Goal: Ask a question: Seek information or help from site administrators or community

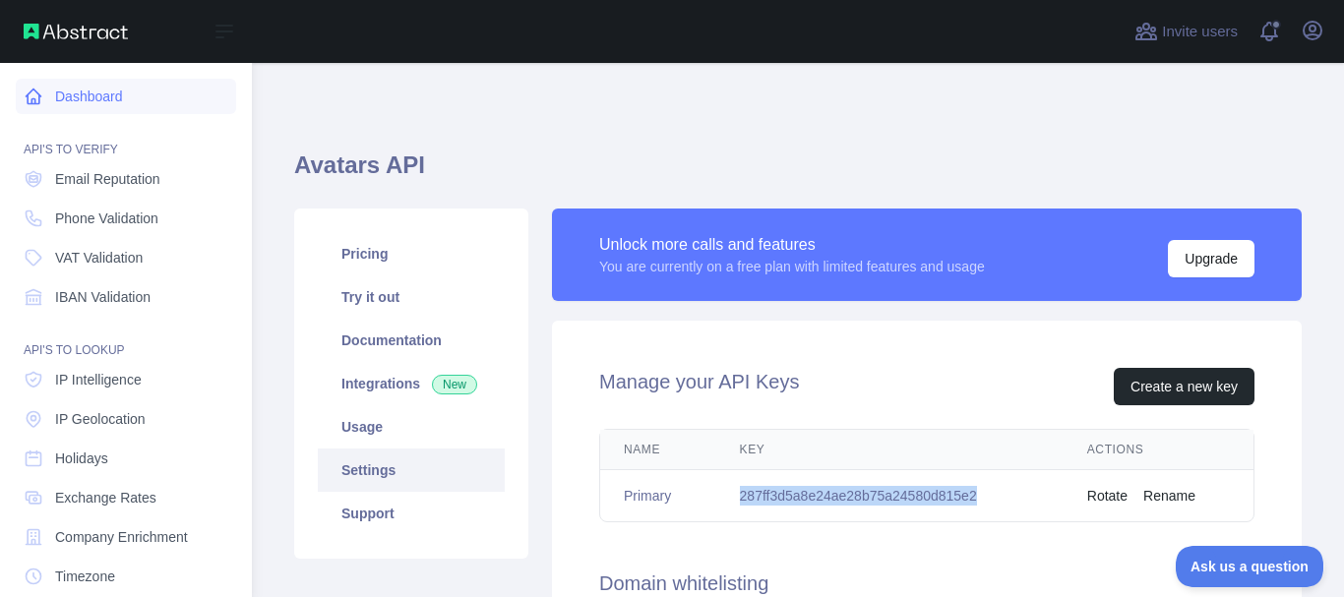
click at [39, 91] on icon at bounding box center [34, 97] width 20 height 20
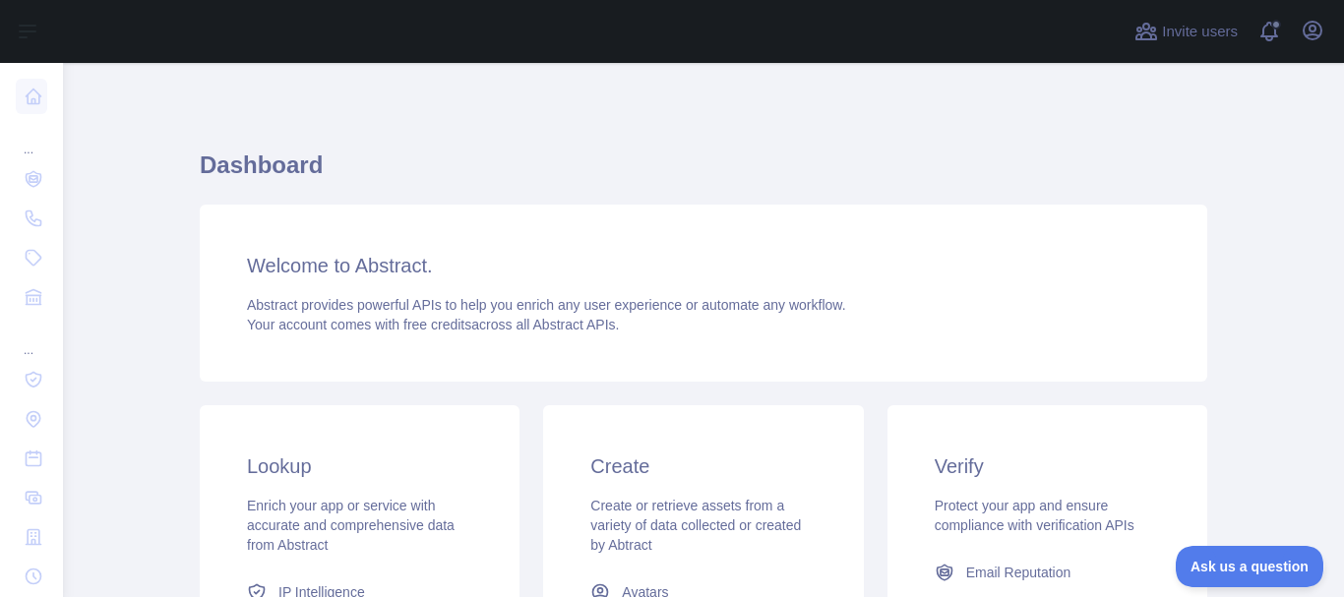
click at [997, 210] on div "Welcome to Abstract. Abstract provides powerful APIs to help you enrich any use…" at bounding box center [704, 293] width 1008 height 177
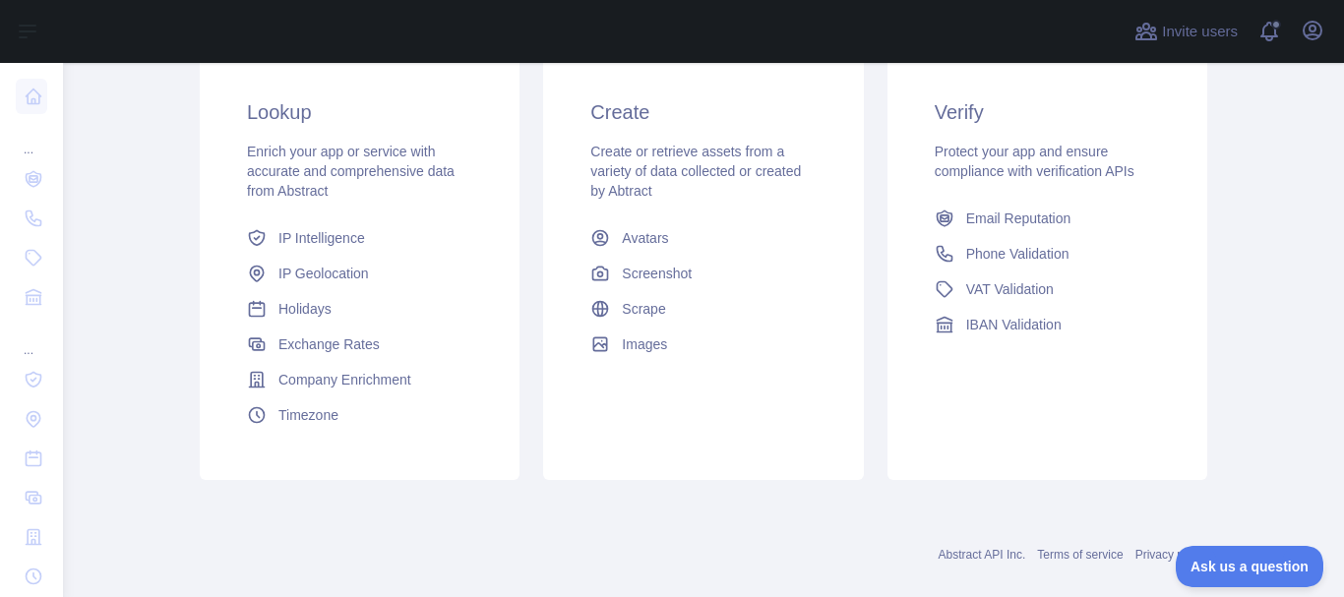
scroll to position [383, 0]
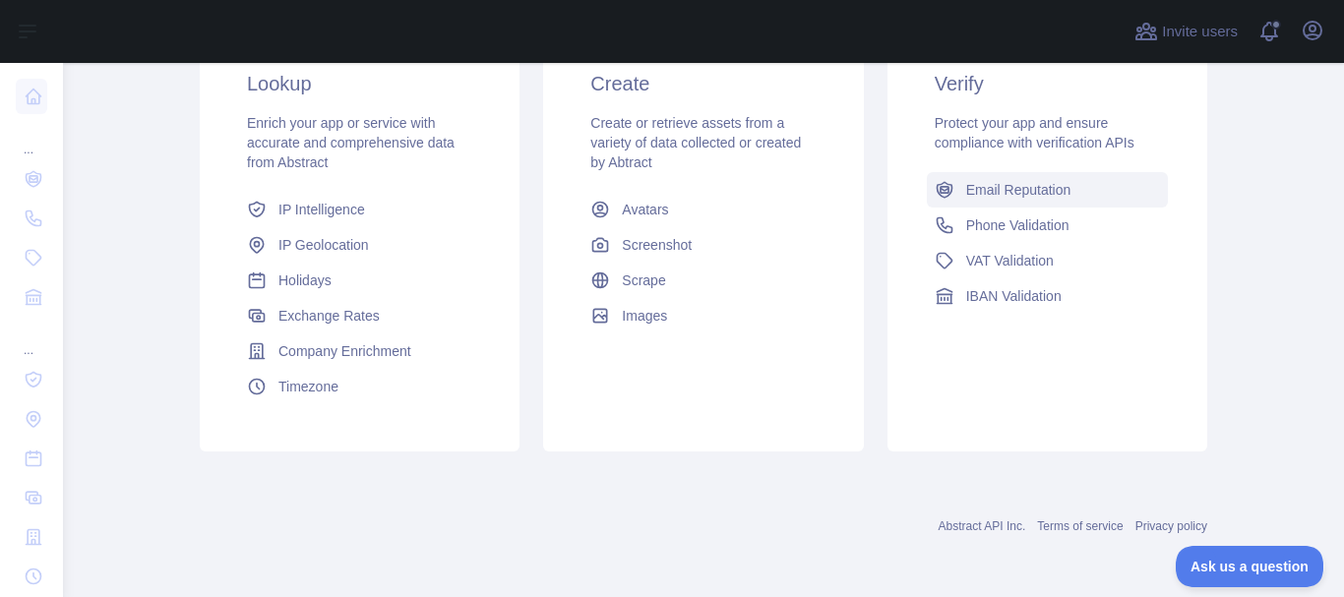
click at [1056, 196] on span "Email Reputation" at bounding box center [1018, 190] width 105 height 20
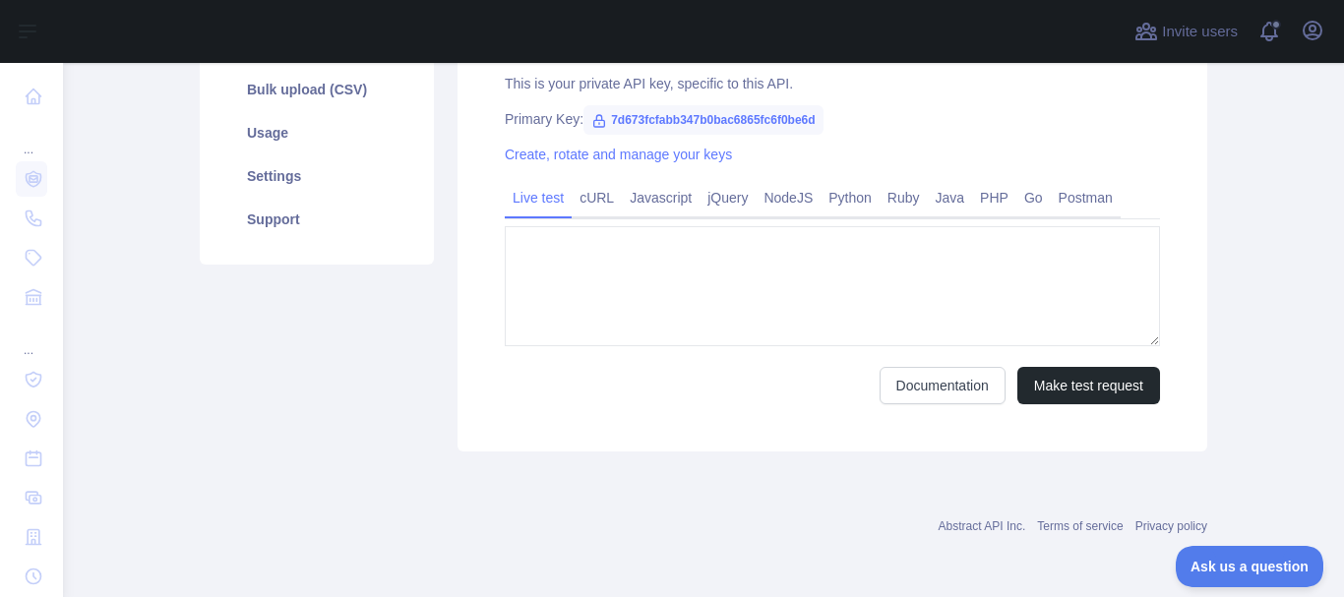
type textarea "**********"
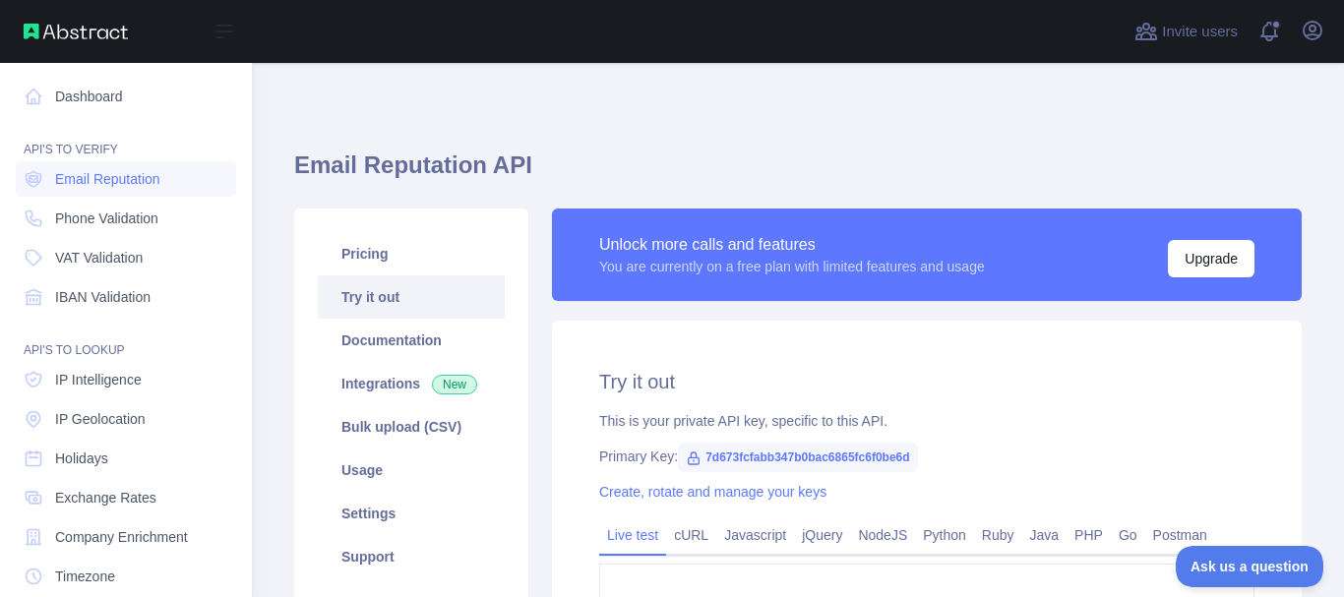
click at [93, 35] on img at bounding box center [76, 32] width 104 height 16
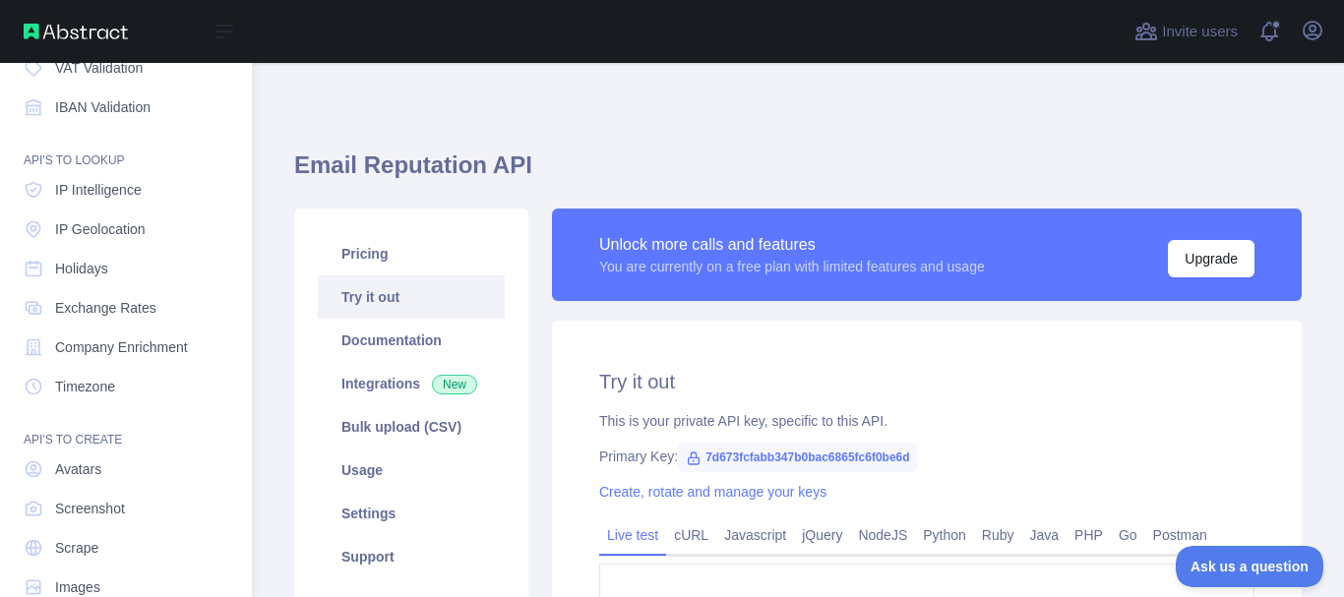
scroll to position [229, 0]
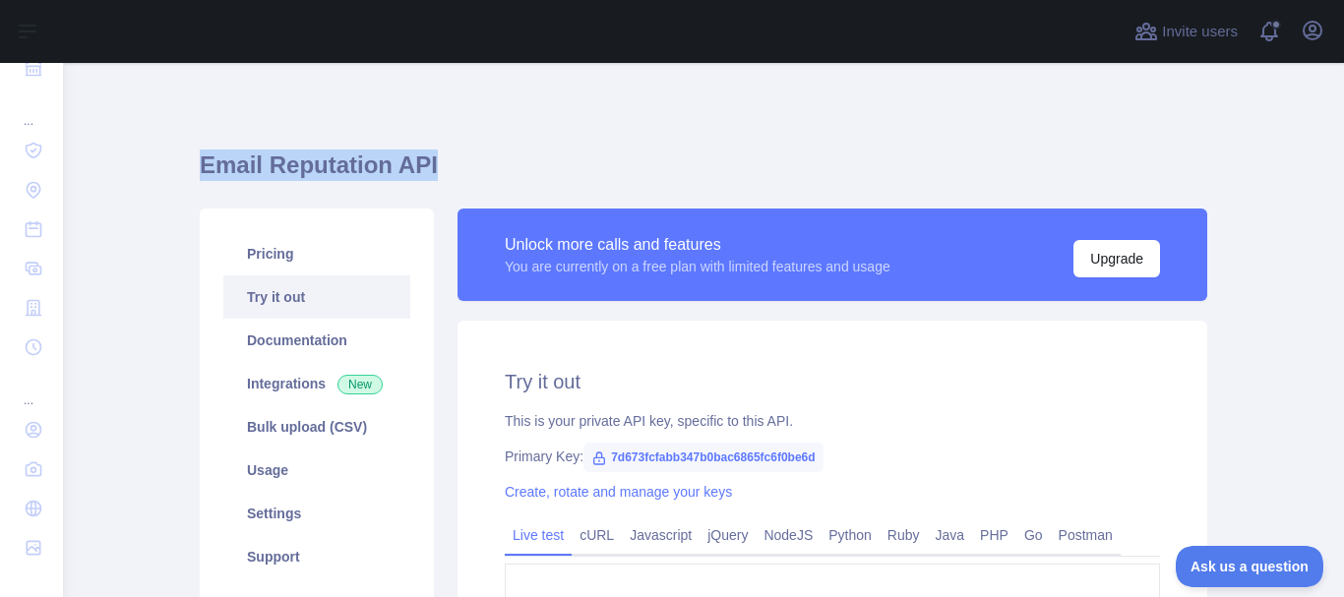
drag, startPoint x: 194, startPoint y: 168, endPoint x: 451, endPoint y: 165, distance: 256.8
click at [451, 165] on h1 "Email Reputation API" at bounding box center [704, 173] width 1008 height 47
copy h1 "Email Reputation API"
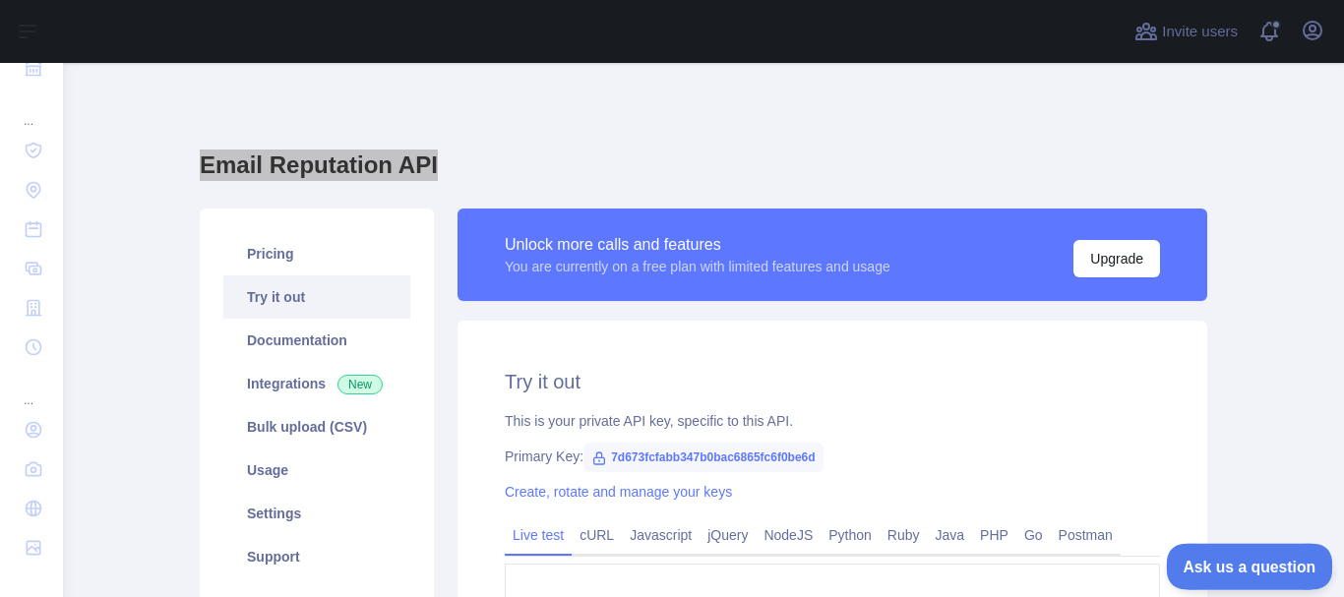
click at [1242, 561] on span "Ask us a question" at bounding box center [1240, 564] width 148 height 14
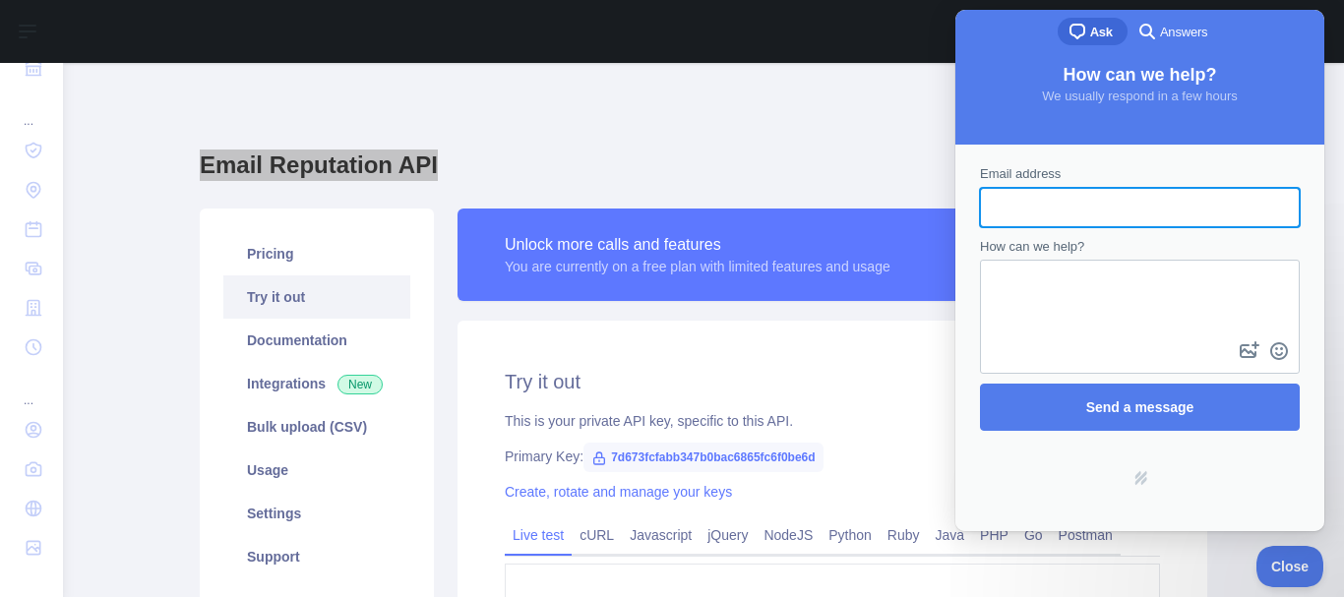
scroll to position [0, 0]
type input "**********"
click at [1038, 297] on textarea "How can we help?" at bounding box center [1140, 300] width 316 height 76
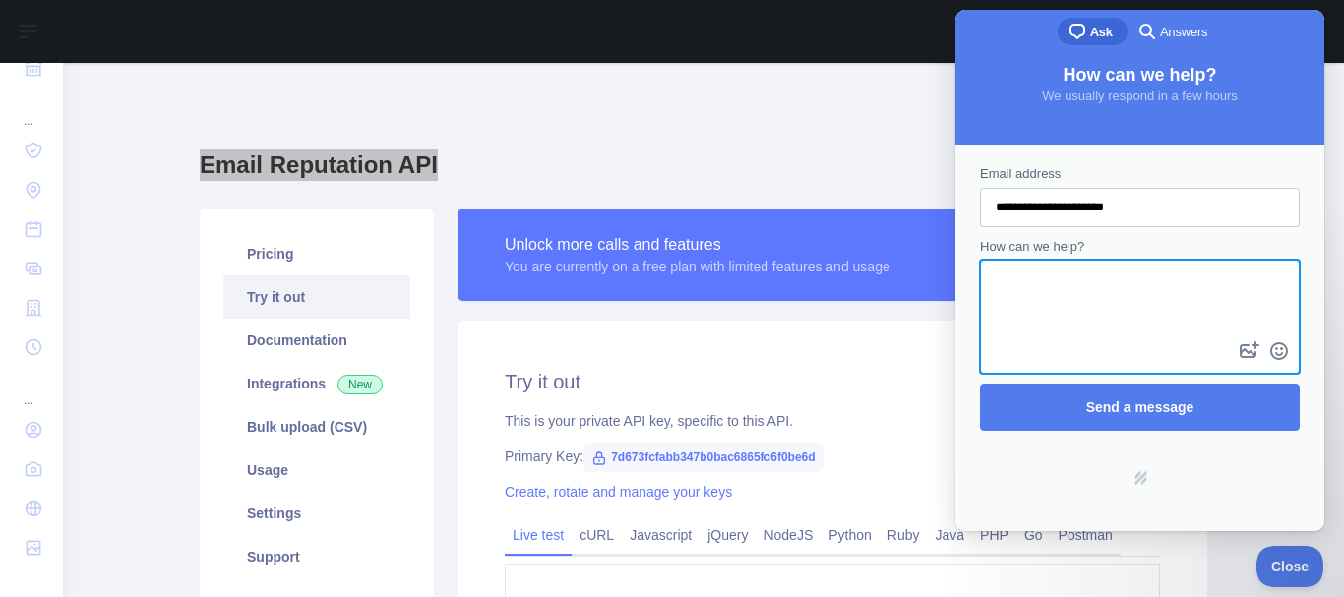
click at [1038, 297] on textarea "How can we help?" at bounding box center [1140, 300] width 316 height 76
type textarea "**********"
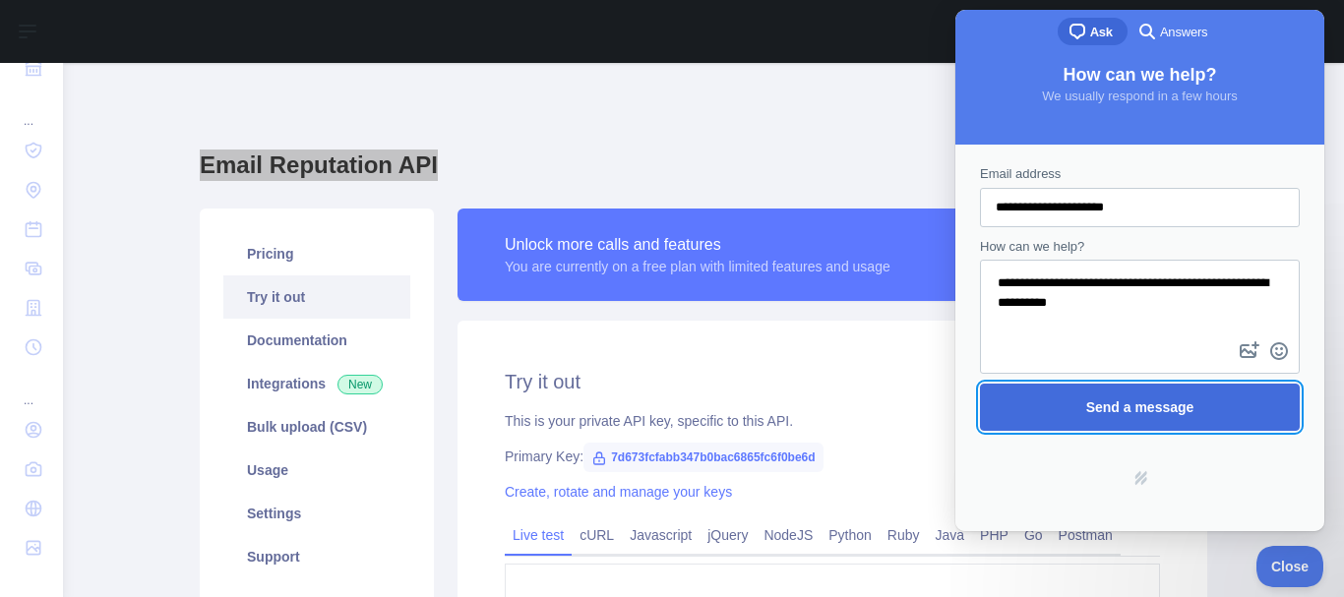
click at [1118, 393] on span "Send a message" at bounding box center [1140, 407] width 276 height 45
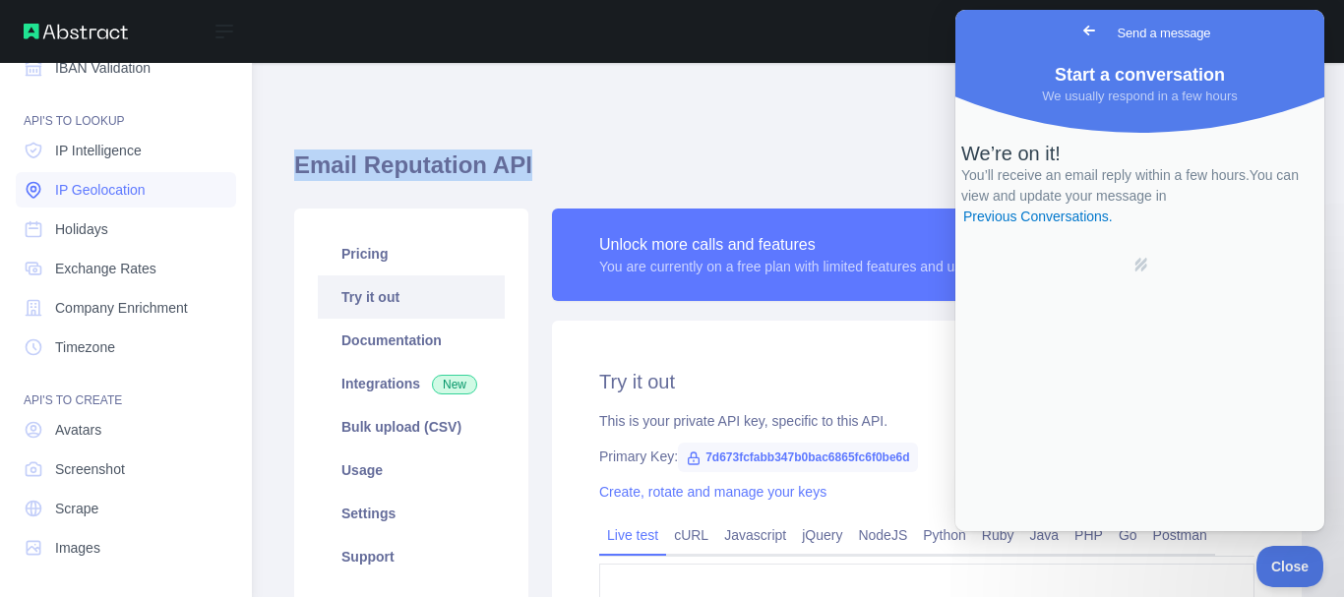
click at [90, 183] on span "IP Geolocation" at bounding box center [100, 190] width 91 height 20
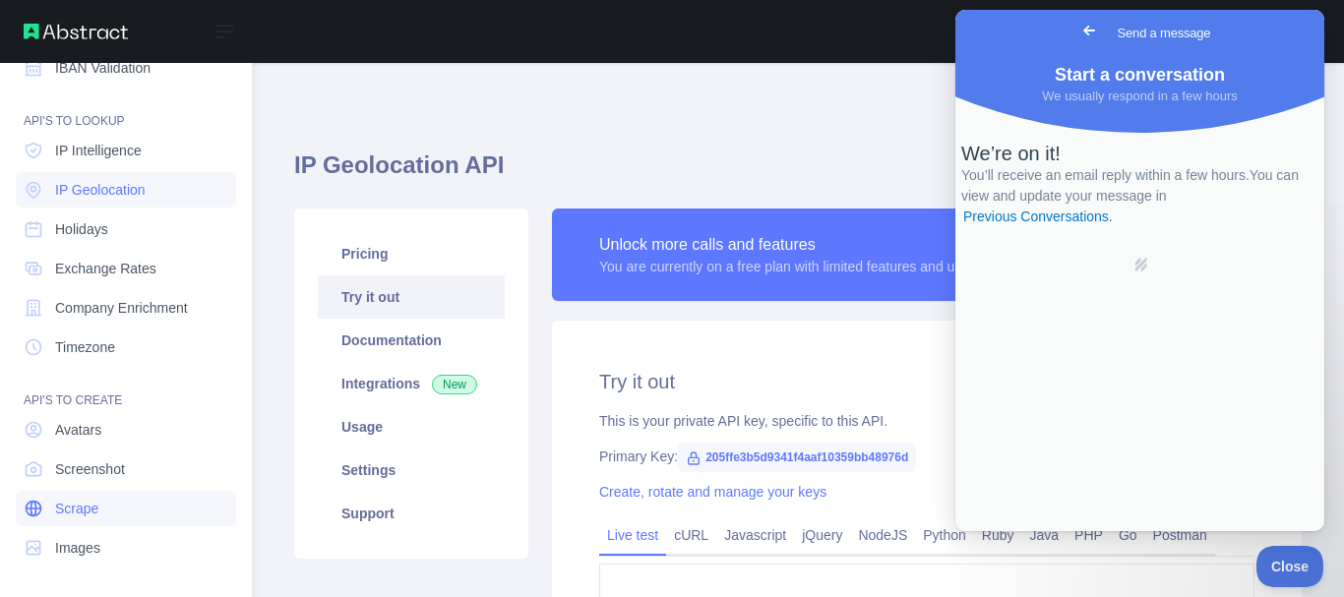
click at [95, 502] on span "Scrape" at bounding box center [76, 509] width 43 height 20
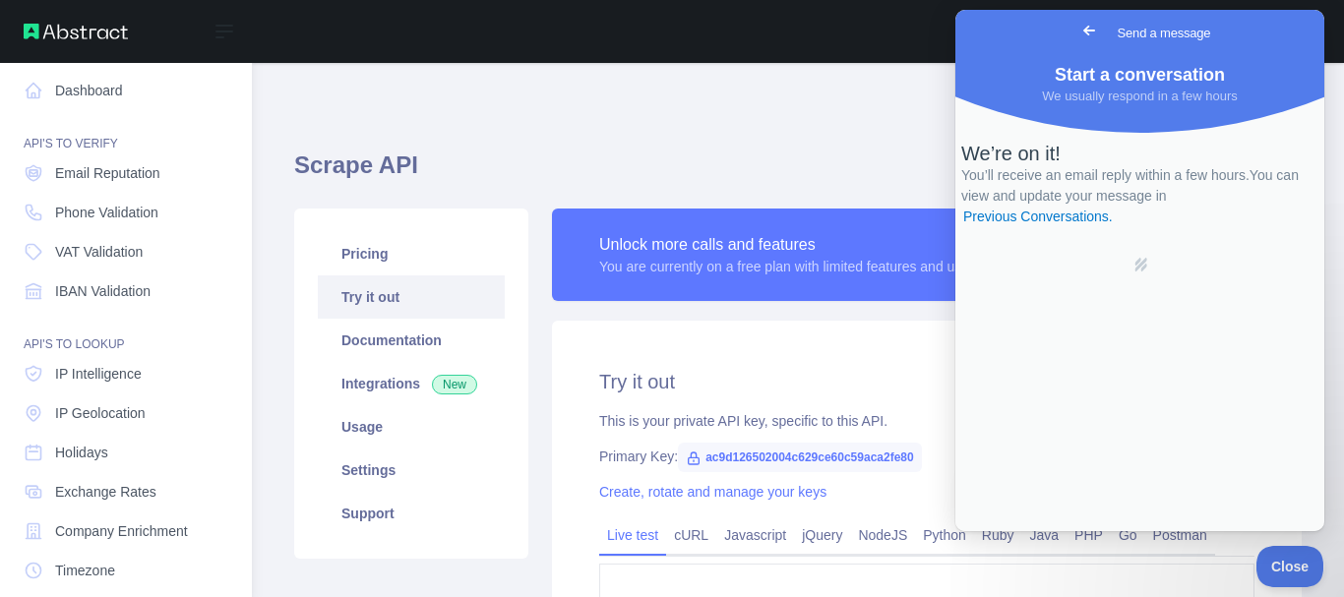
scroll to position [1, 0]
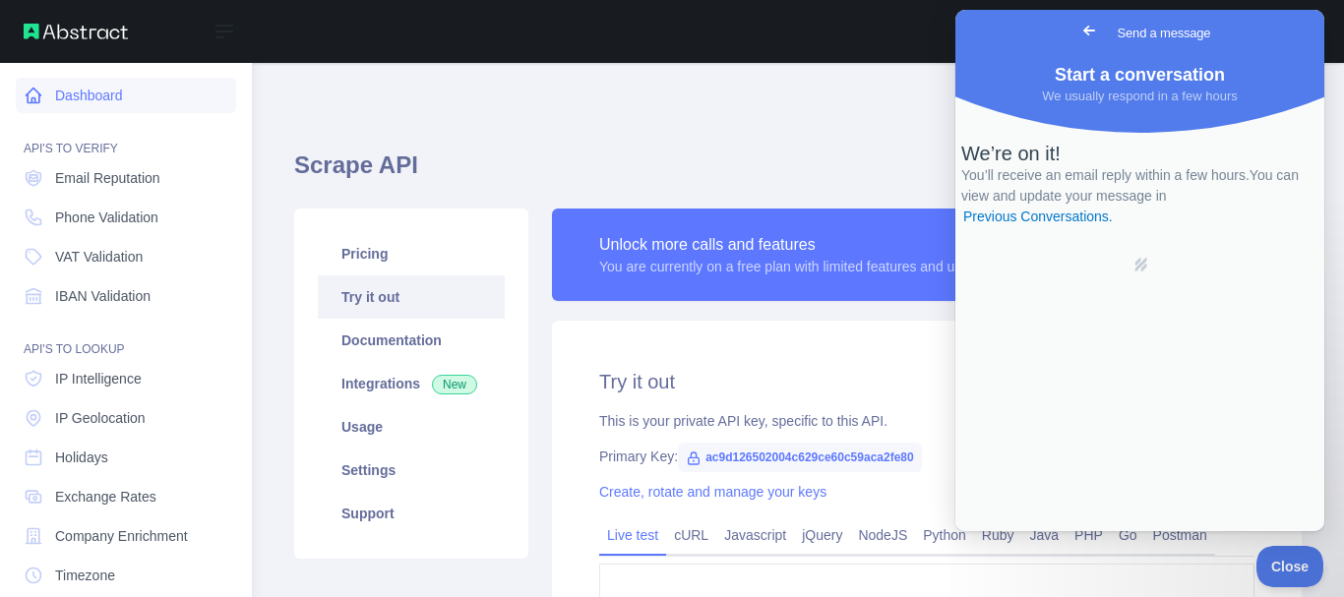
click at [135, 99] on link "Dashboard" at bounding box center [126, 95] width 220 height 35
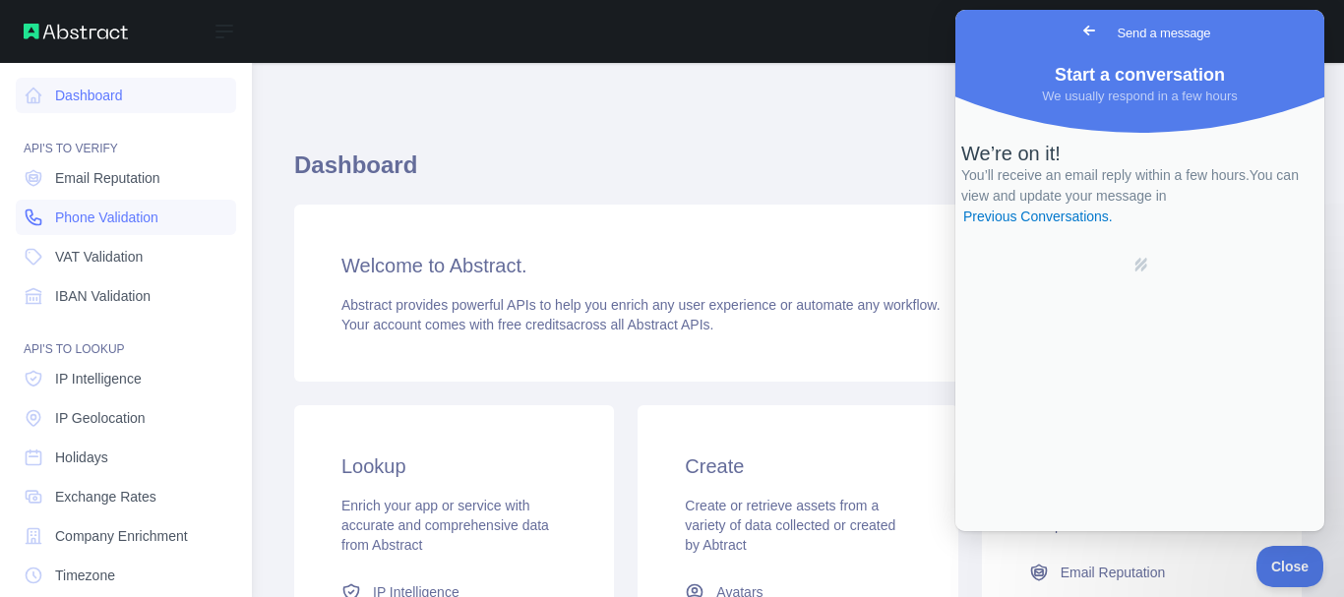
click at [88, 219] on span "Phone Validation" at bounding box center [106, 218] width 103 height 20
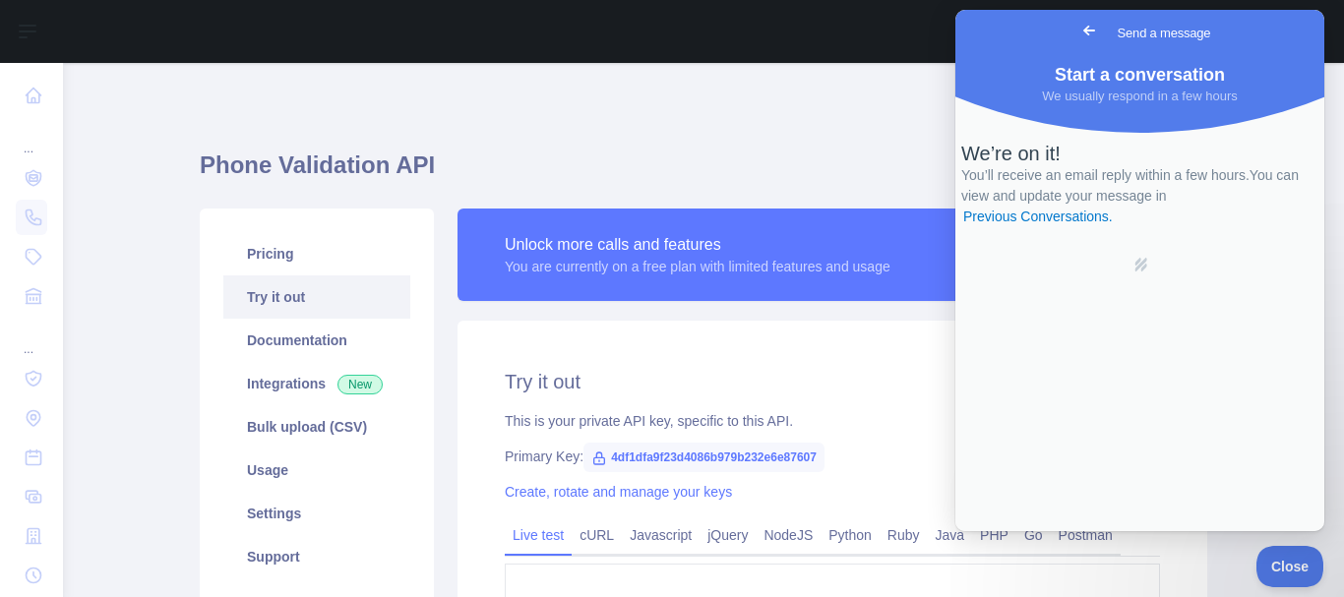
click at [682, 455] on span "4df1dfa9f23d4086b979b232e6e87607" at bounding box center [703, 458] width 241 height 30
copy span "4df1dfa9f23d4086b979b232e6e87607"
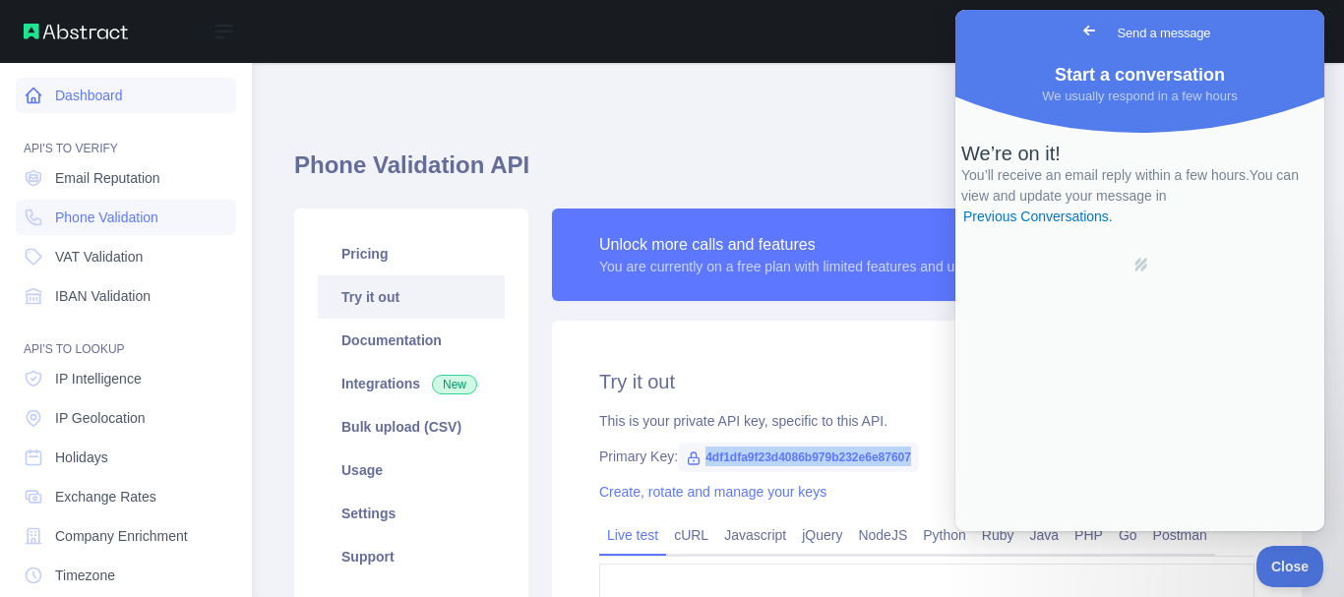
click at [32, 96] on icon at bounding box center [34, 96] width 20 height 20
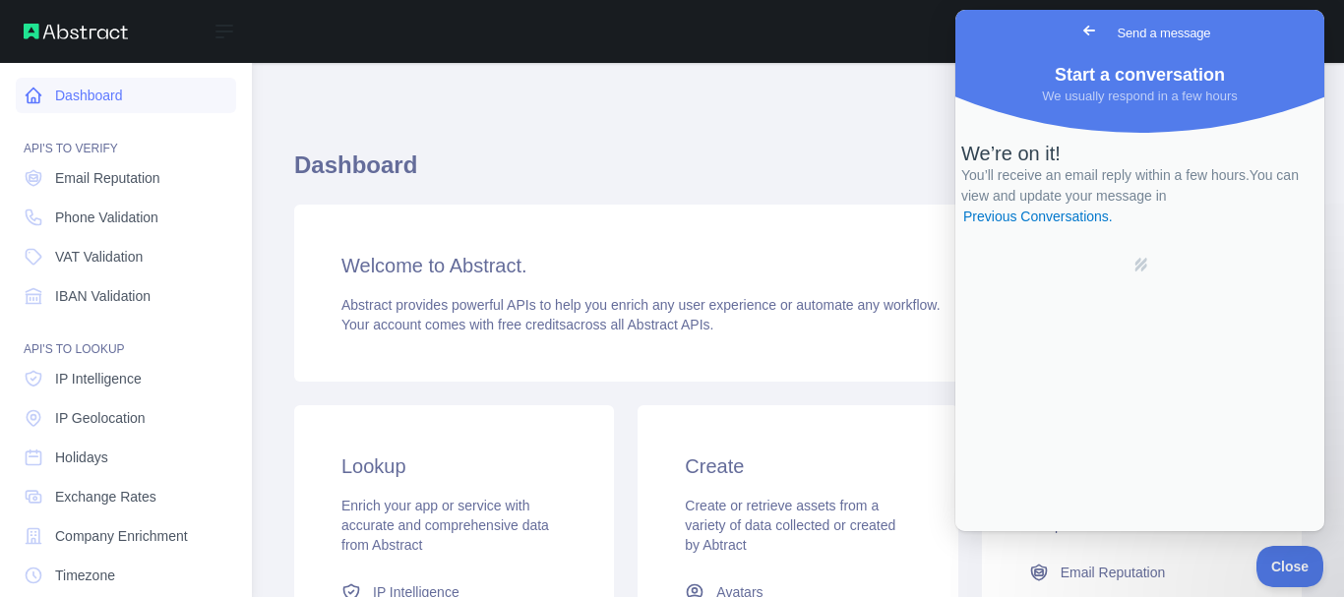
click at [96, 92] on link "Dashboard" at bounding box center [126, 95] width 220 height 35
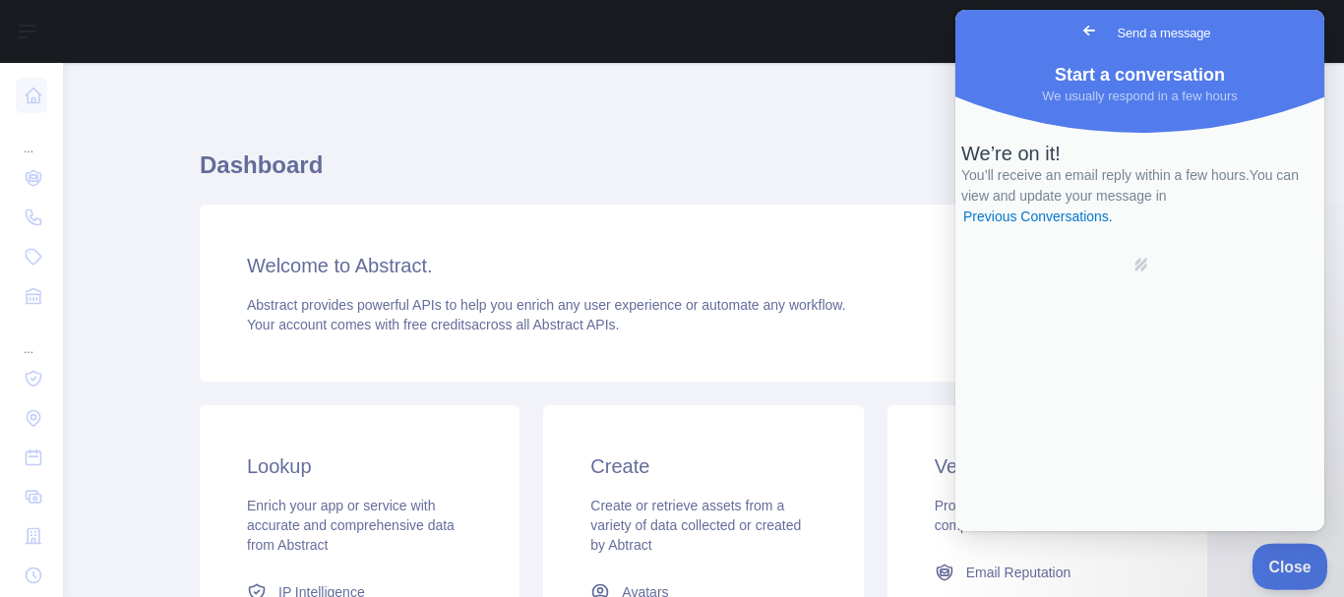
click at [1285, 557] on span "Close" at bounding box center [1285, 564] width 67 height 14
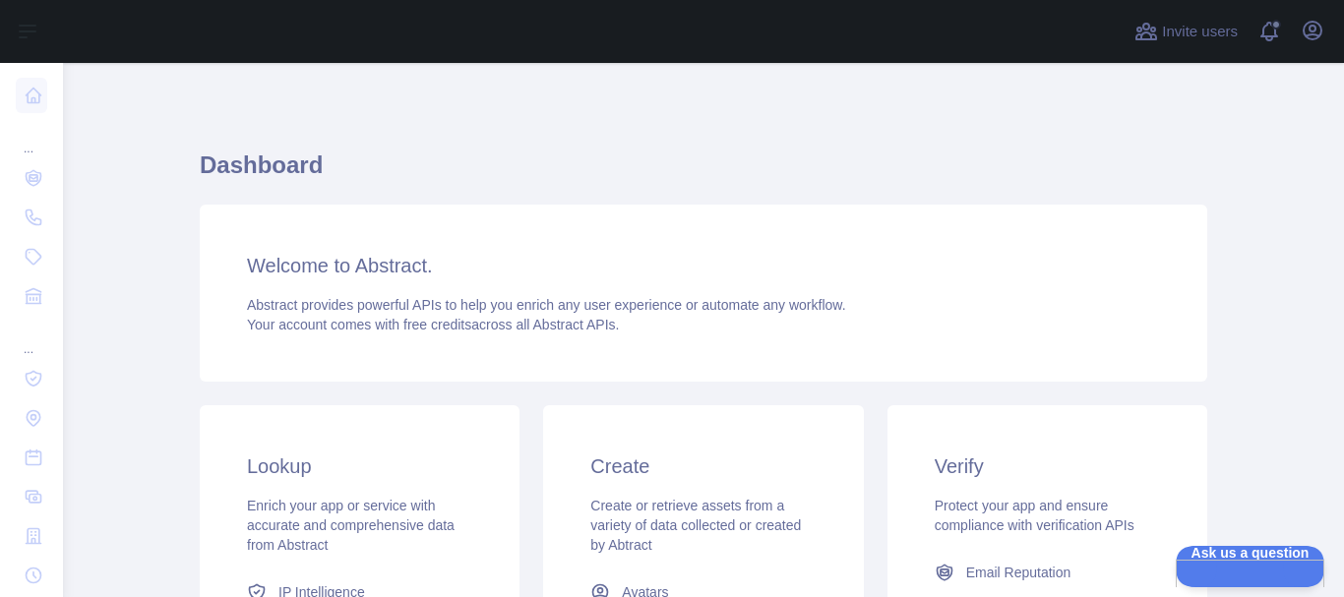
click at [1027, 275] on h3 "Welcome to Abstract." at bounding box center [703, 266] width 913 height 28
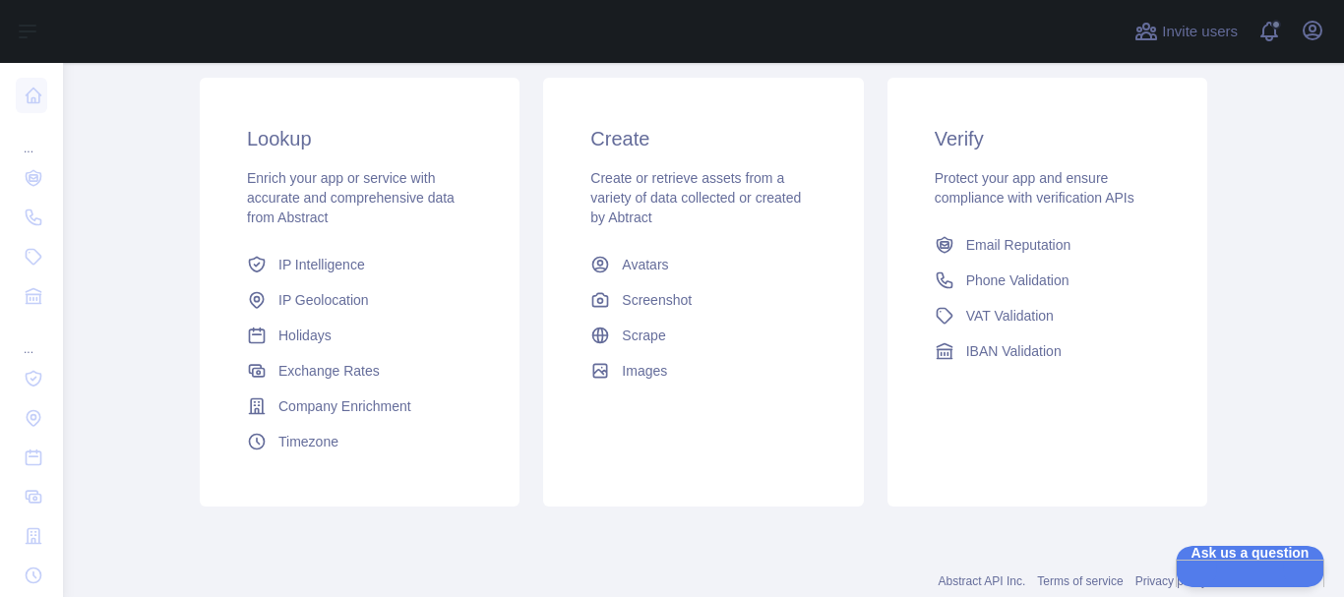
scroll to position [354, 0]
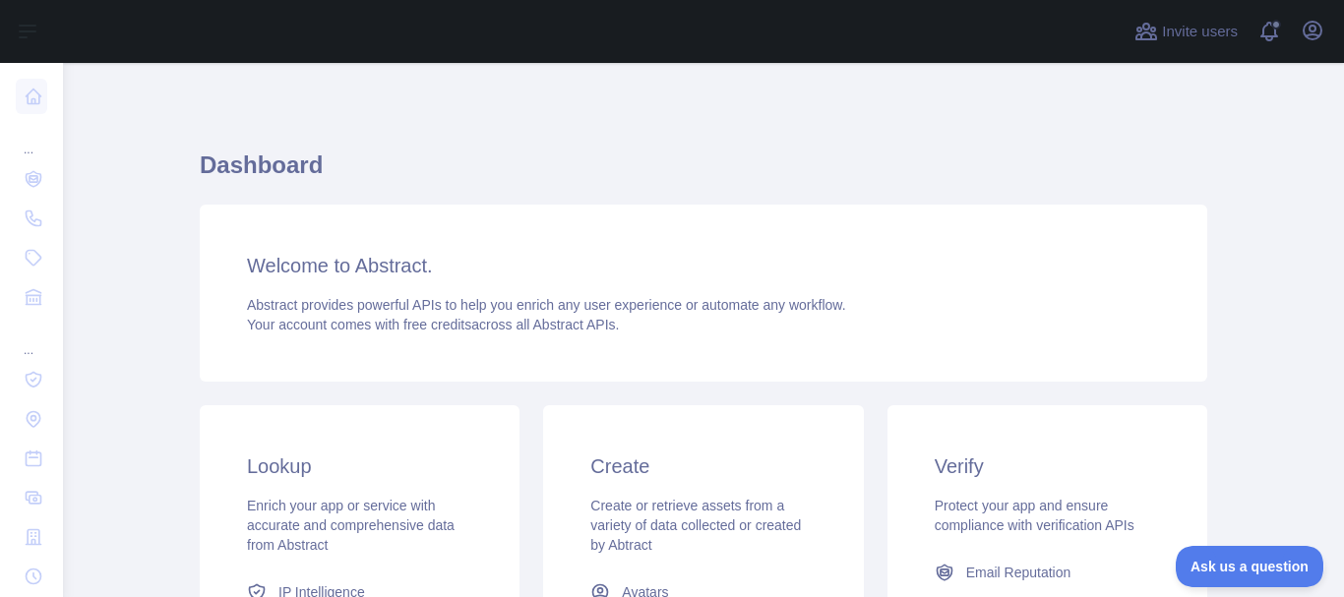
click at [1003, 272] on h3 "Welcome to Abstract." at bounding box center [703, 266] width 913 height 28
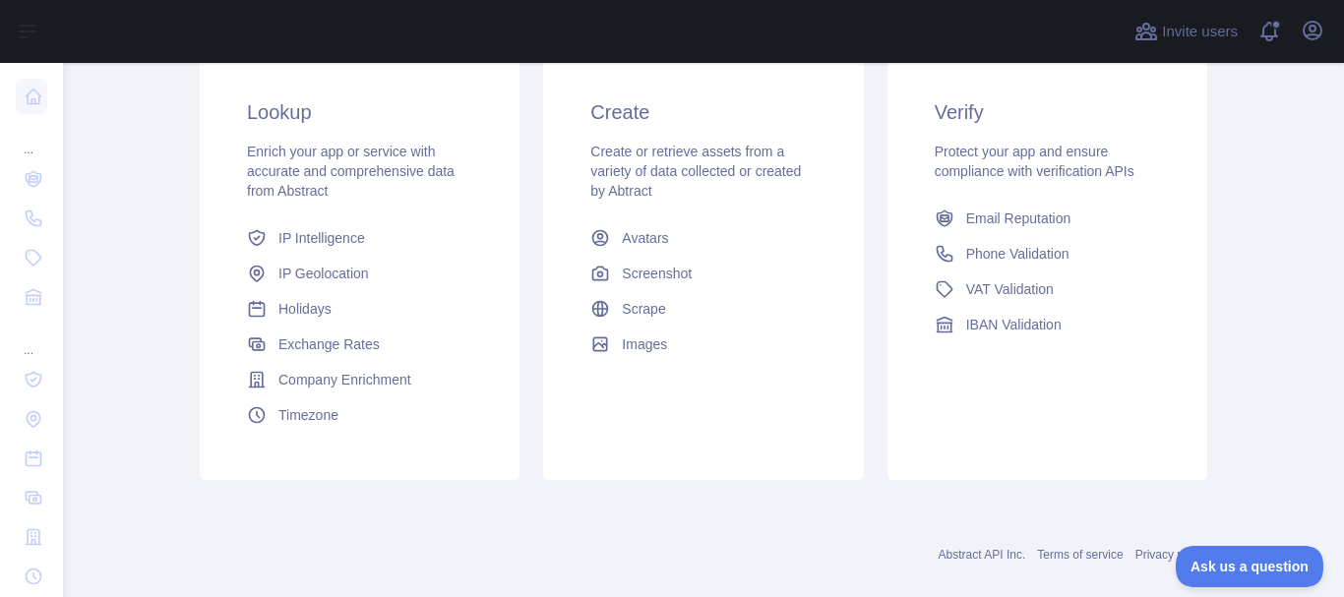
scroll to position [383, 0]
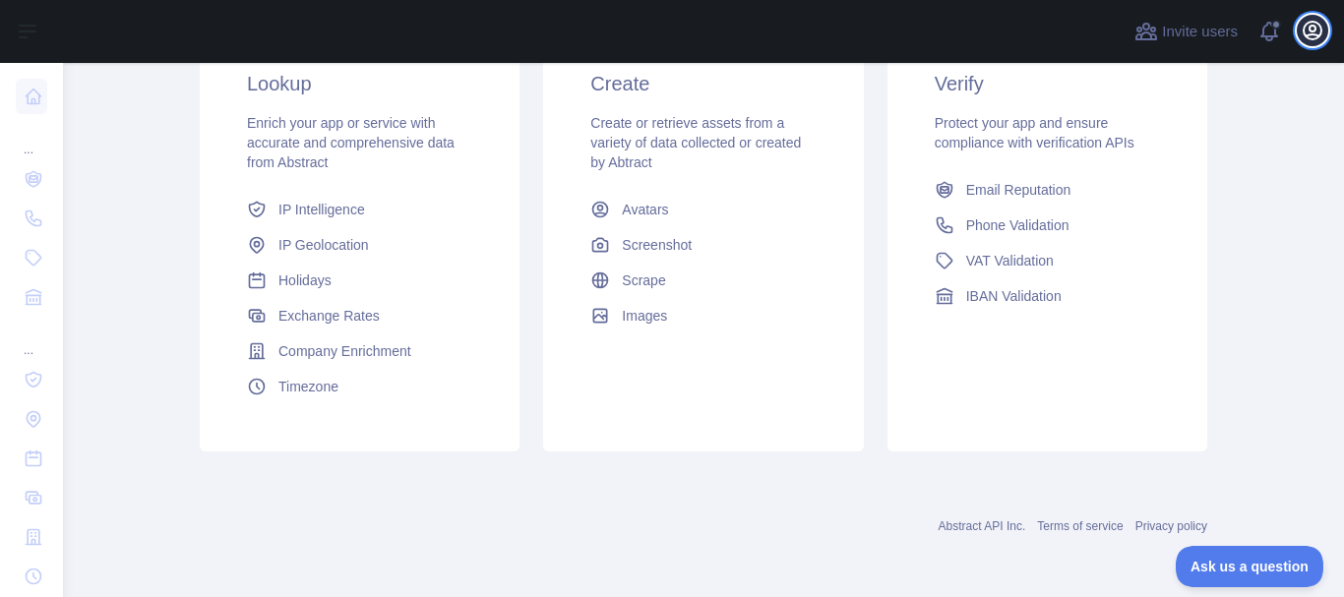
click at [1317, 20] on icon "button" at bounding box center [1313, 31] width 24 height 24
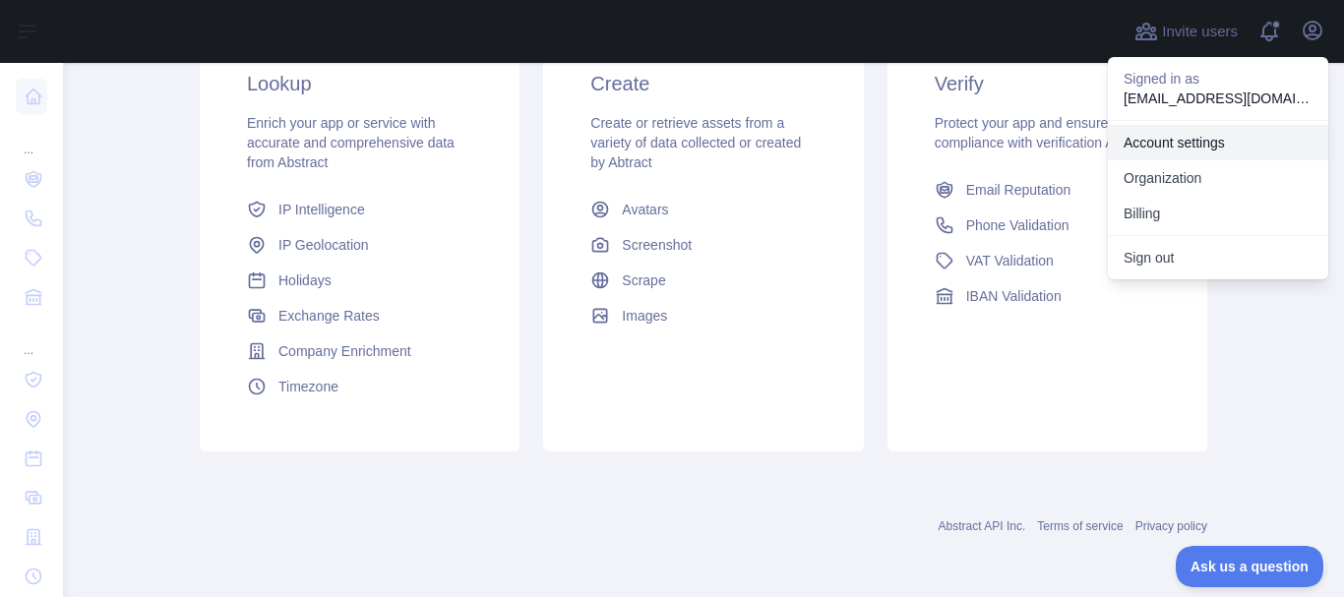
click at [1191, 153] on link "Account settings" at bounding box center [1218, 142] width 220 height 35
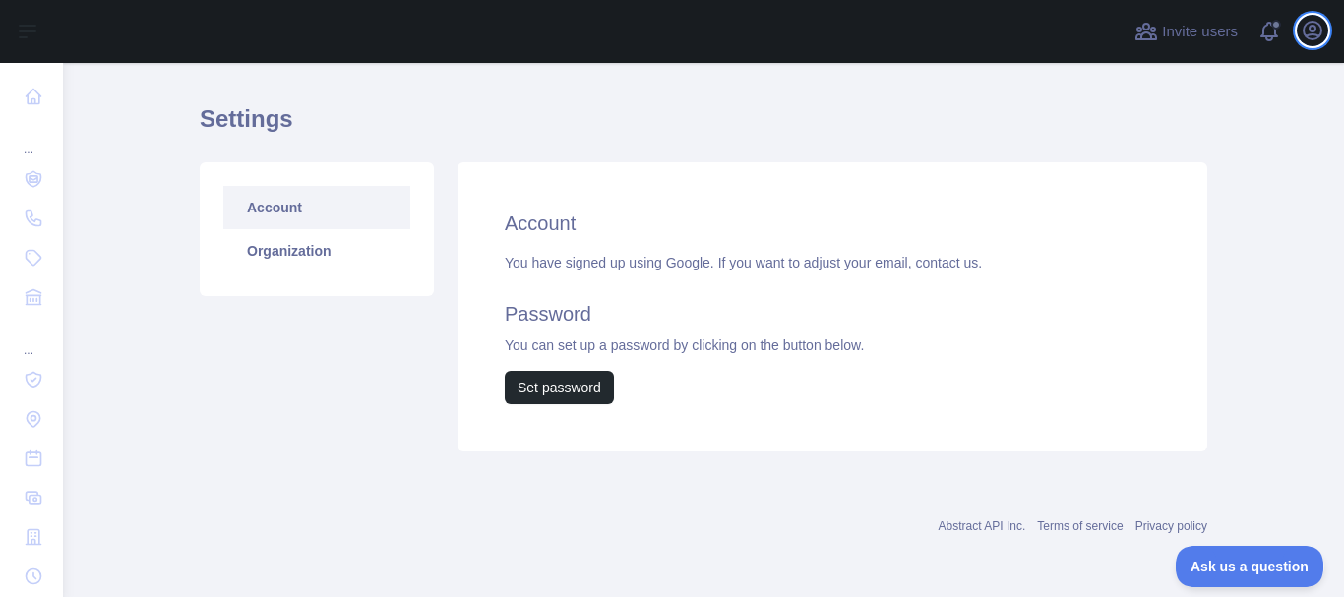
scroll to position [46, 0]
click at [1254, 36] on button "View notifications" at bounding box center [1269, 31] width 31 height 31
click at [1300, 38] on div "Open user menu" at bounding box center [1312, 32] width 31 height 34
click at [1308, 40] on icon "button" at bounding box center [1313, 31] width 24 height 24
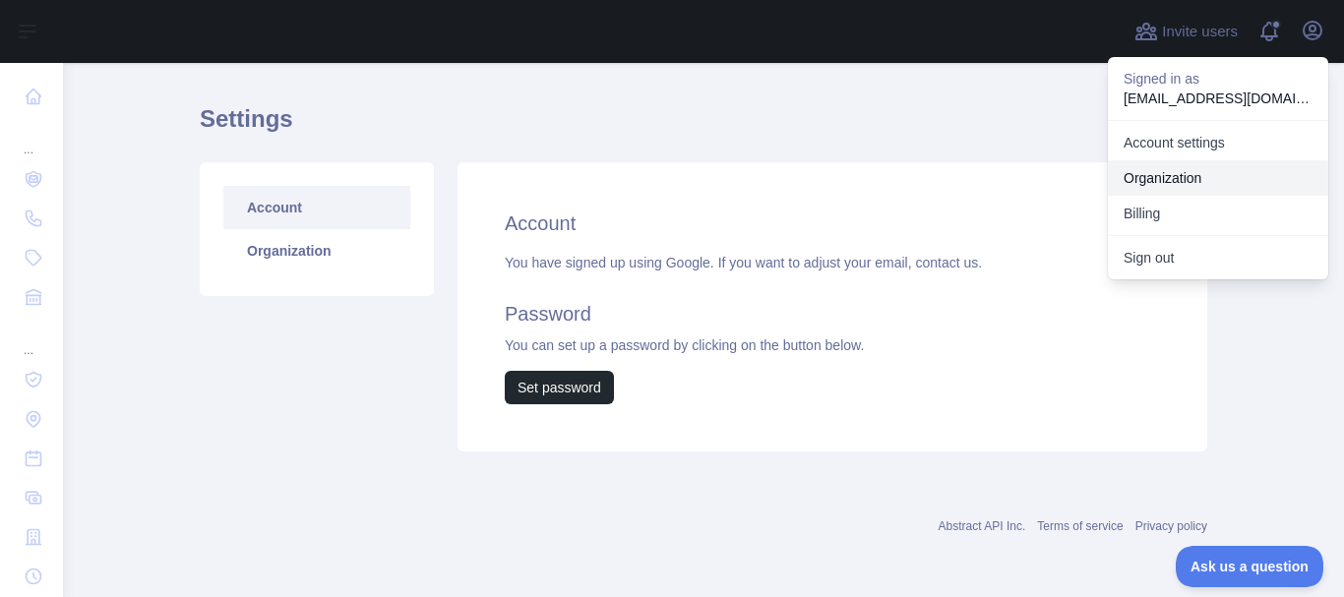
click at [1172, 190] on link "Organization" at bounding box center [1218, 177] width 220 height 35
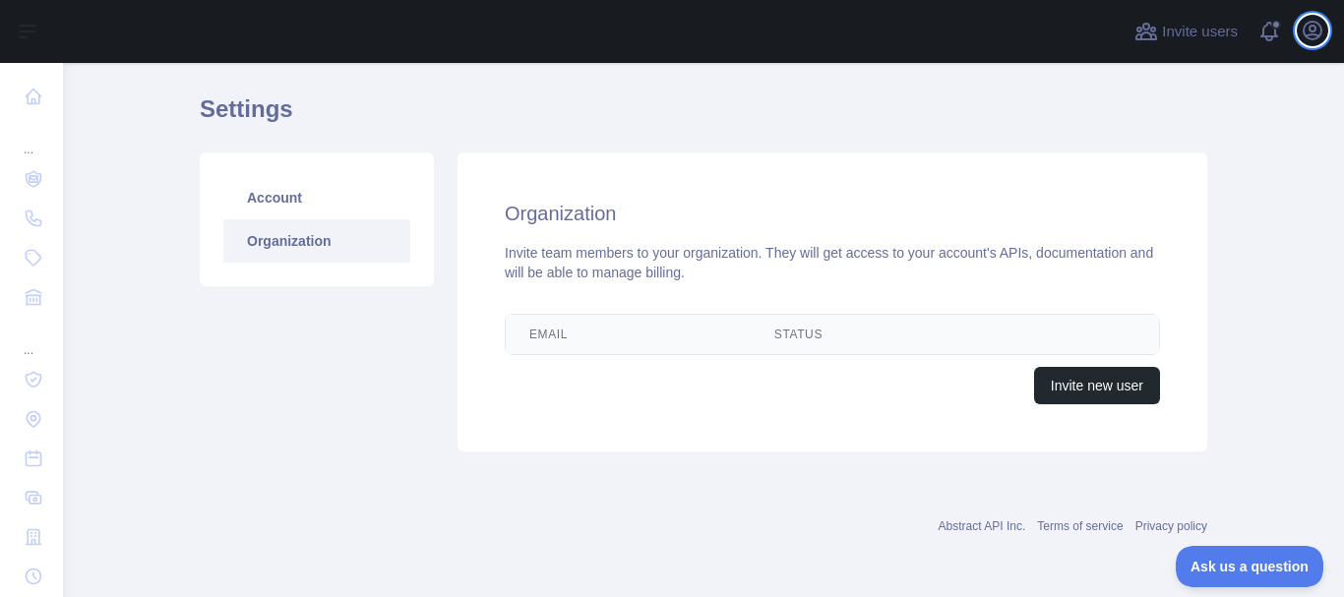
scroll to position [108, 0]
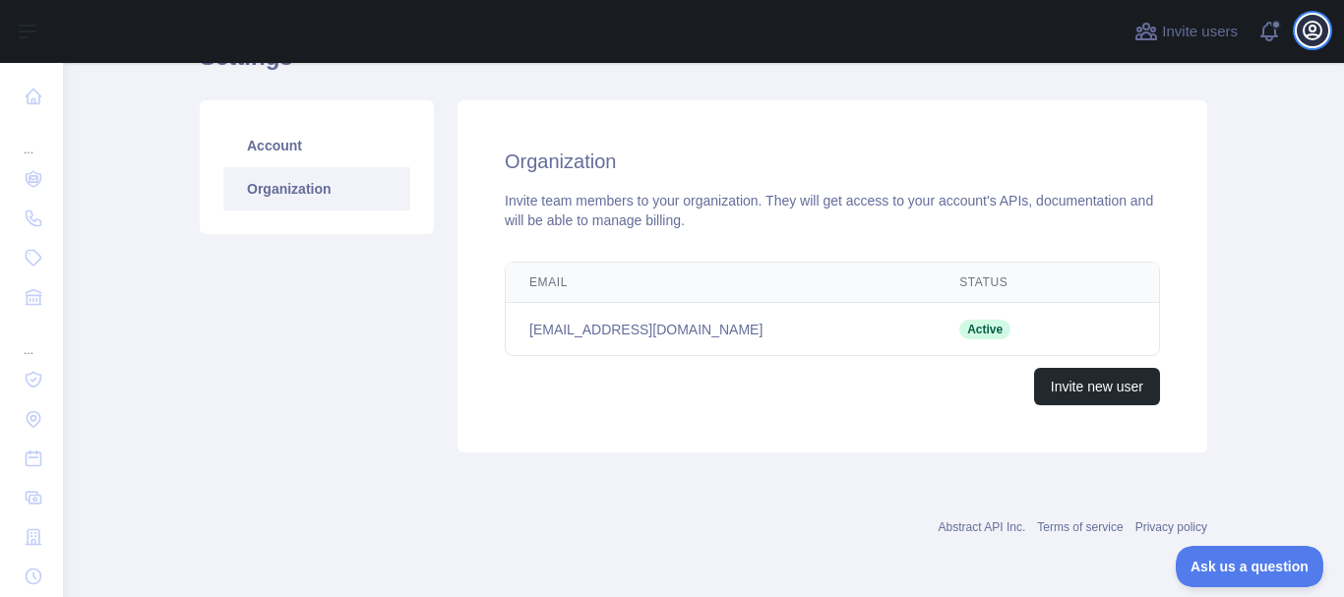
click at [1316, 23] on icon "button" at bounding box center [1313, 31] width 18 height 18
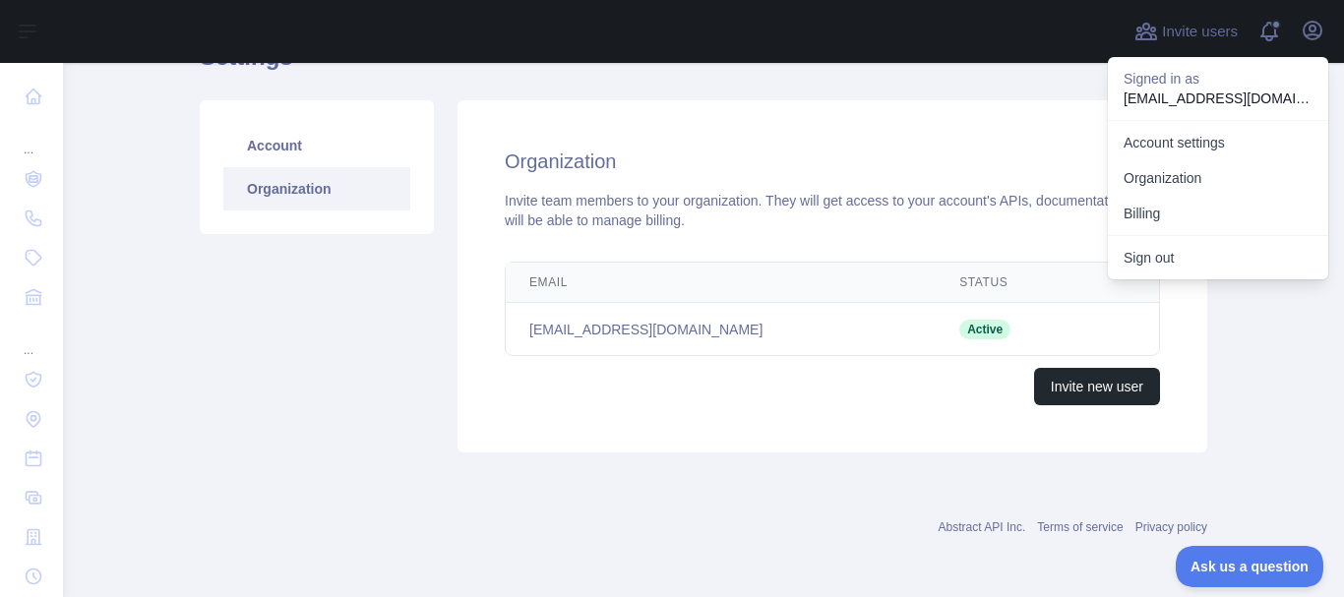
click at [1176, 98] on p "ahmadsahhidukiftiyadin@gmail.com" at bounding box center [1218, 99] width 189 height 20
click at [1151, 182] on link "Organization" at bounding box center [1218, 177] width 220 height 35
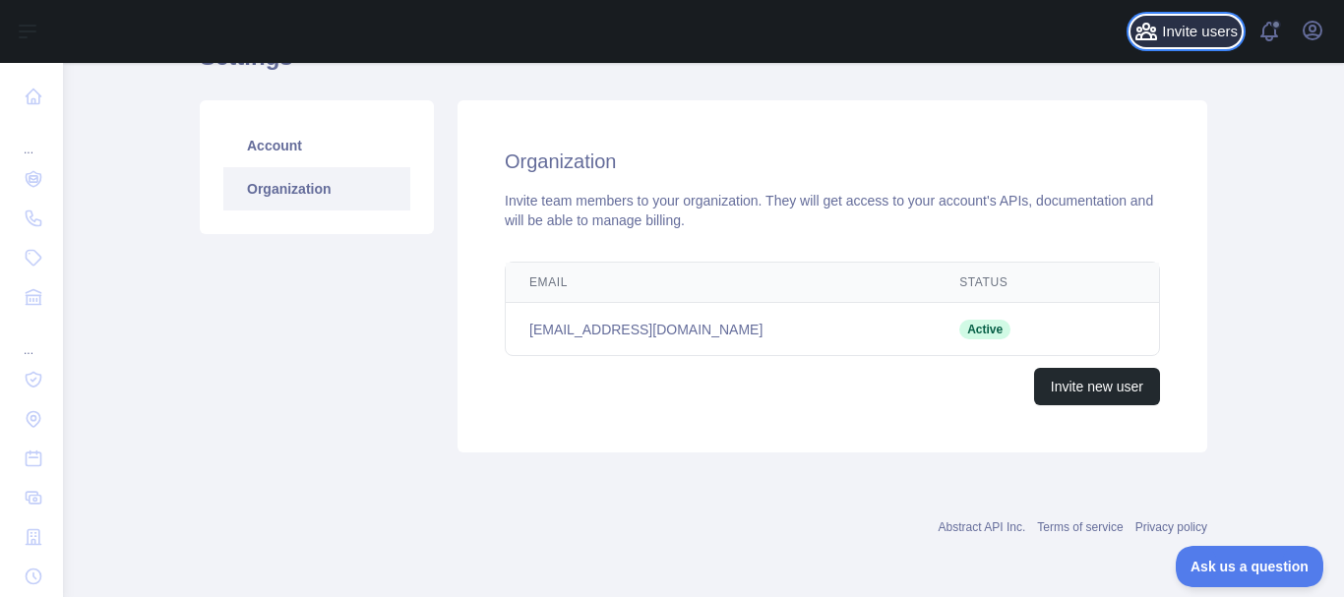
click at [1176, 43] on button "Invite users" at bounding box center [1186, 31] width 111 height 31
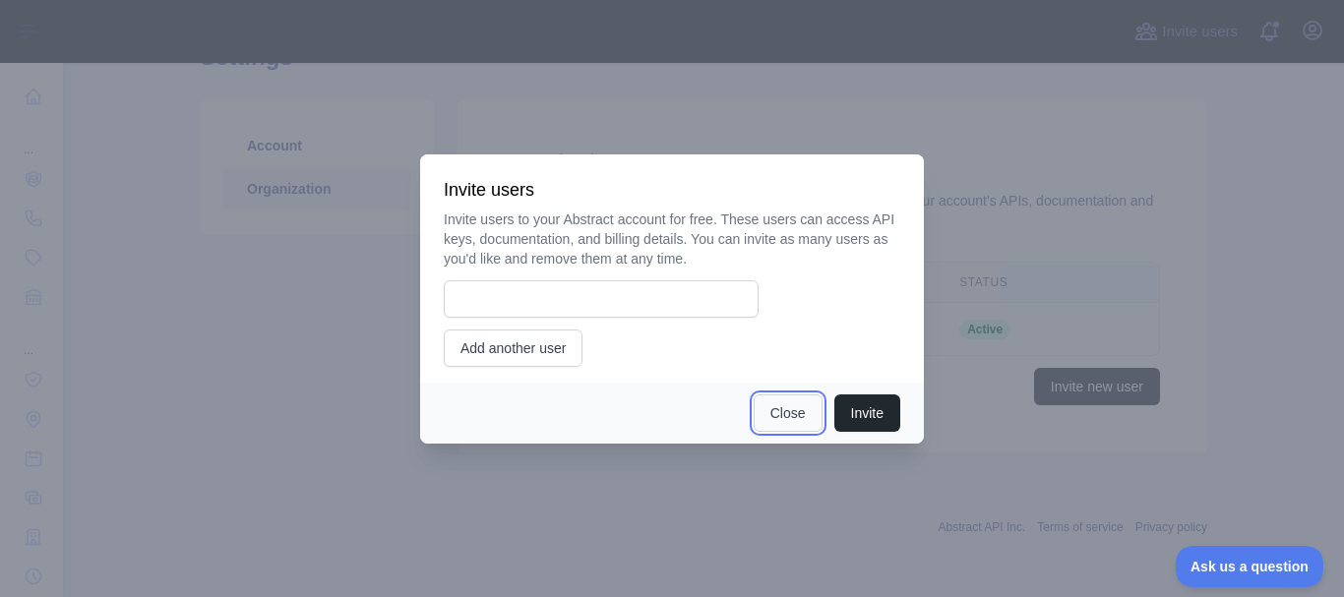
click at [792, 404] on button "Close" at bounding box center [788, 413] width 69 height 37
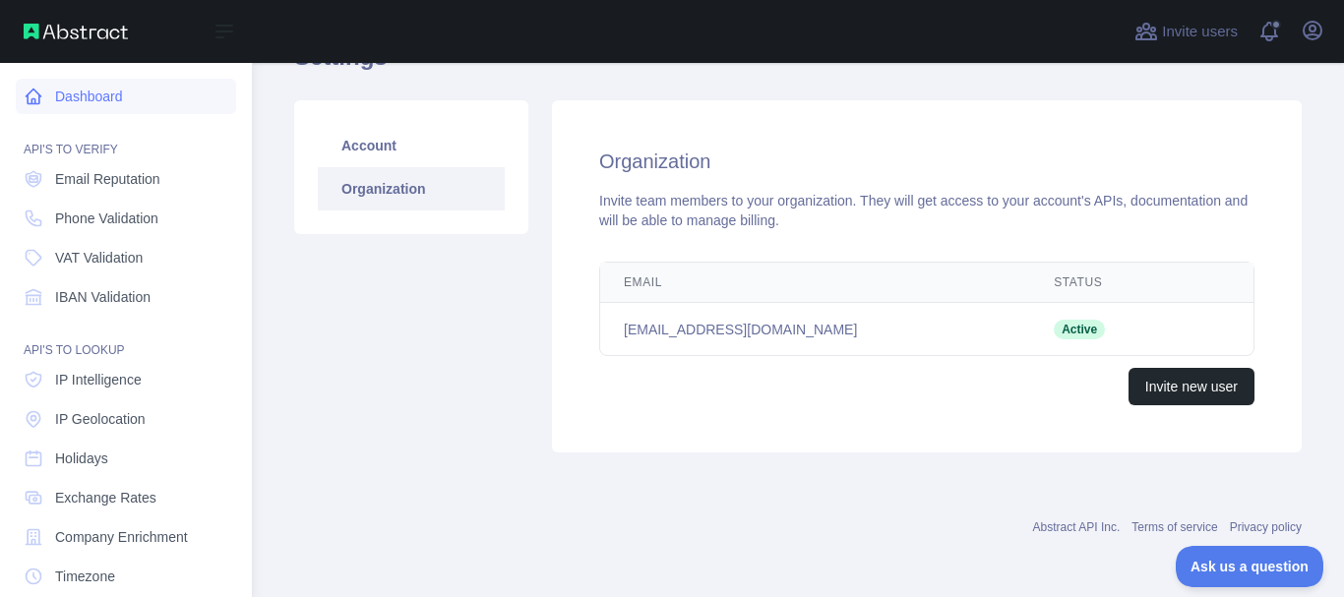
click at [66, 99] on link "Dashboard" at bounding box center [126, 96] width 220 height 35
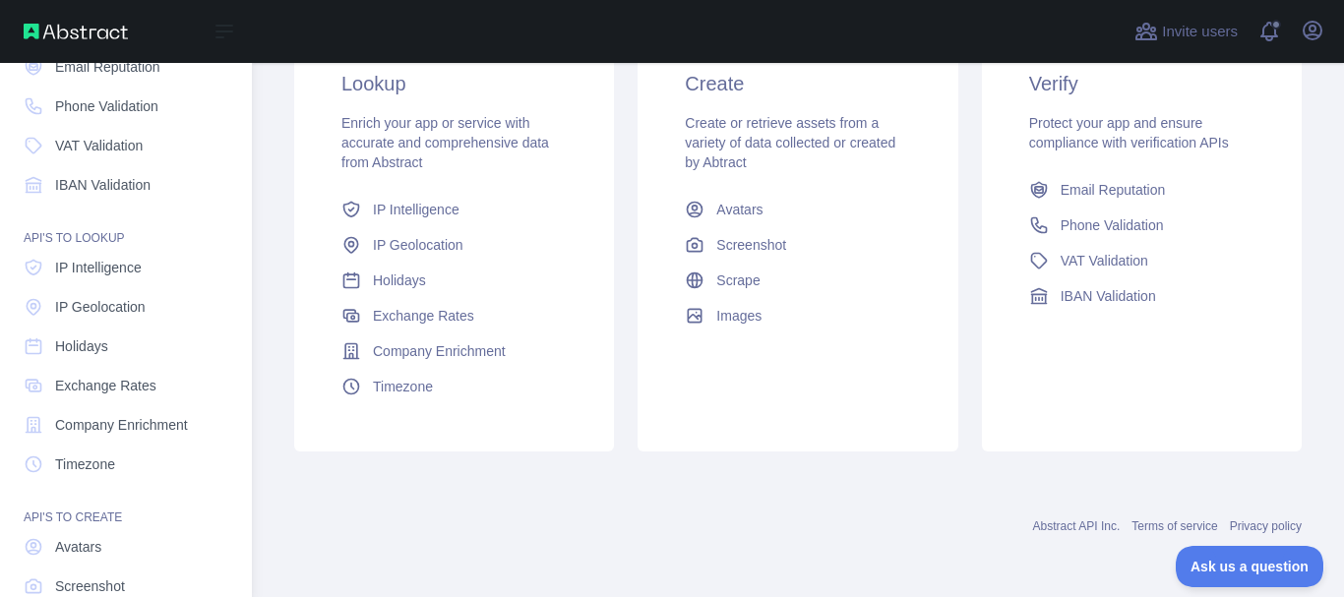
scroll to position [229, 0]
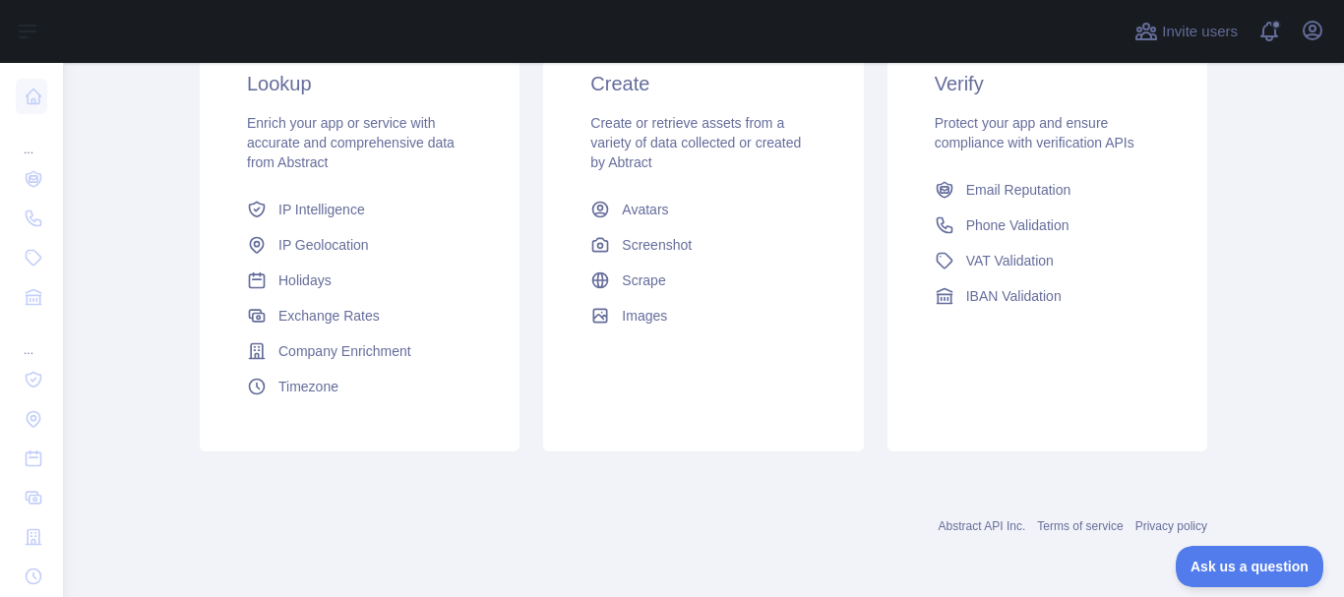
click at [982, 115] on span "Protect your app and ensure compliance with verification APIs" at bounding box center [1035, 132] width 200 height 35
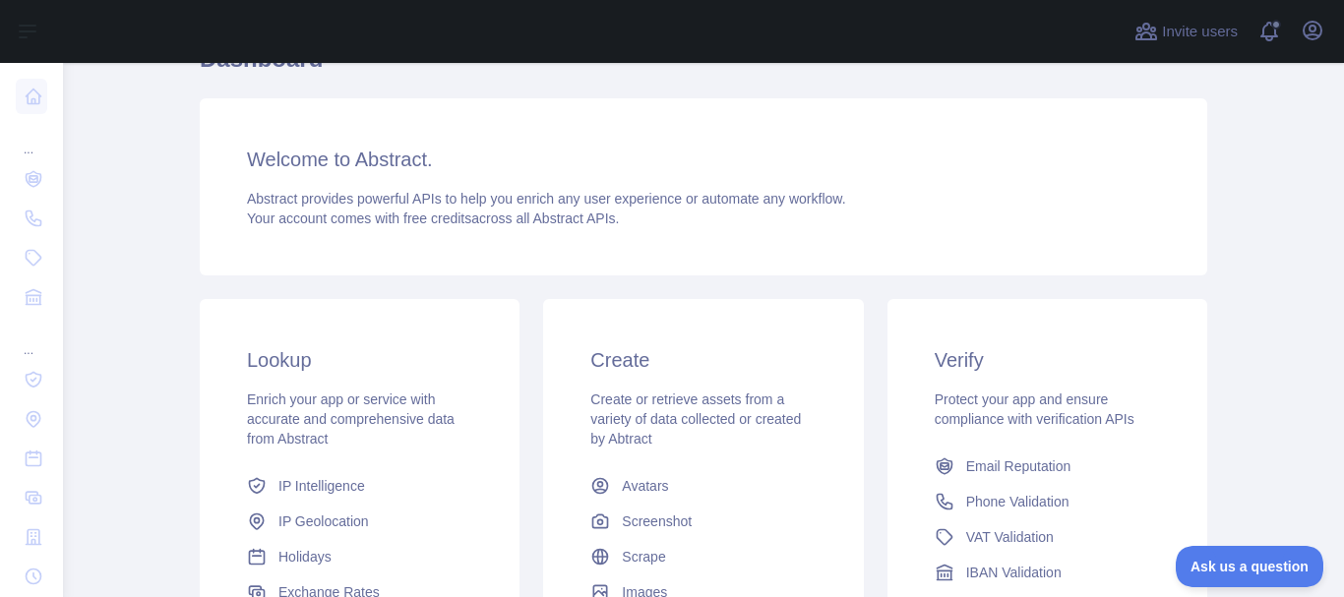
scroll to position [103, 0]
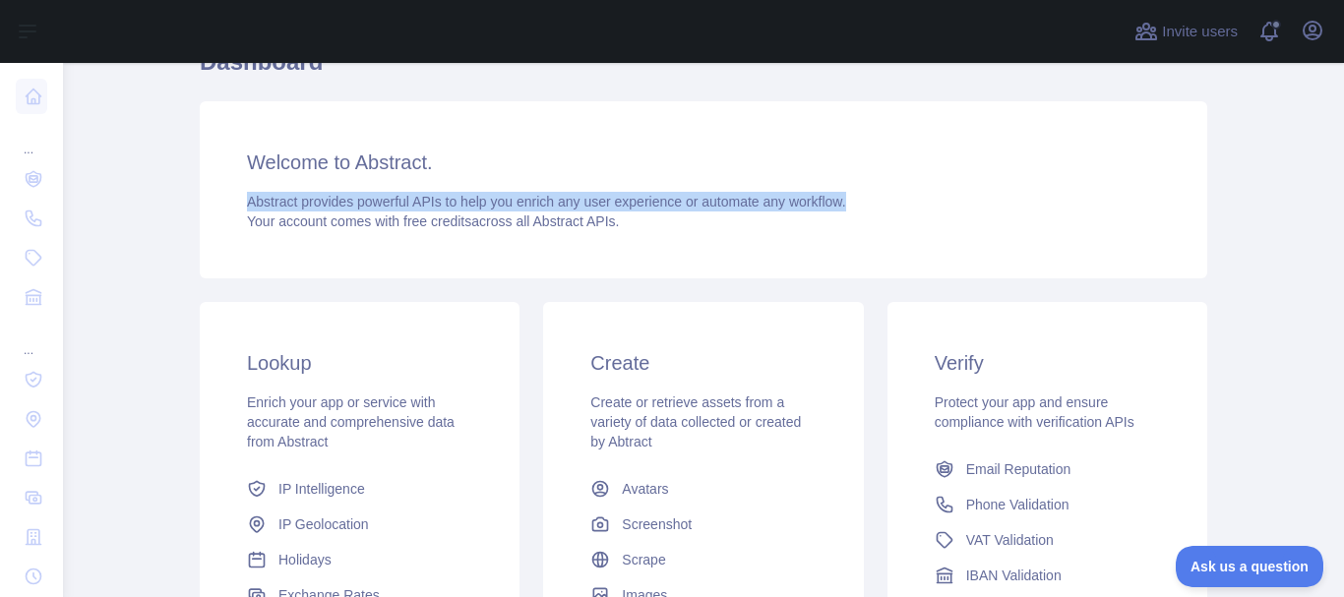
drag, startPoint x: 1326, startPoint y: 186, endPoint x: 1318, endPoint y: 94, distance: 91.8
click at [1318, 94] on main "Dashboard Welcome to Abstract. Abstract provides powerful APIs to help you enri…" at bounding box center [703, 330] width 1281 height 534
click at [1200, 211] on main "Dashboard Welcome to Abstract. Abstract provides powerful APIs to help you enri…" at bounding box center [703, 330] width 1281 height 534
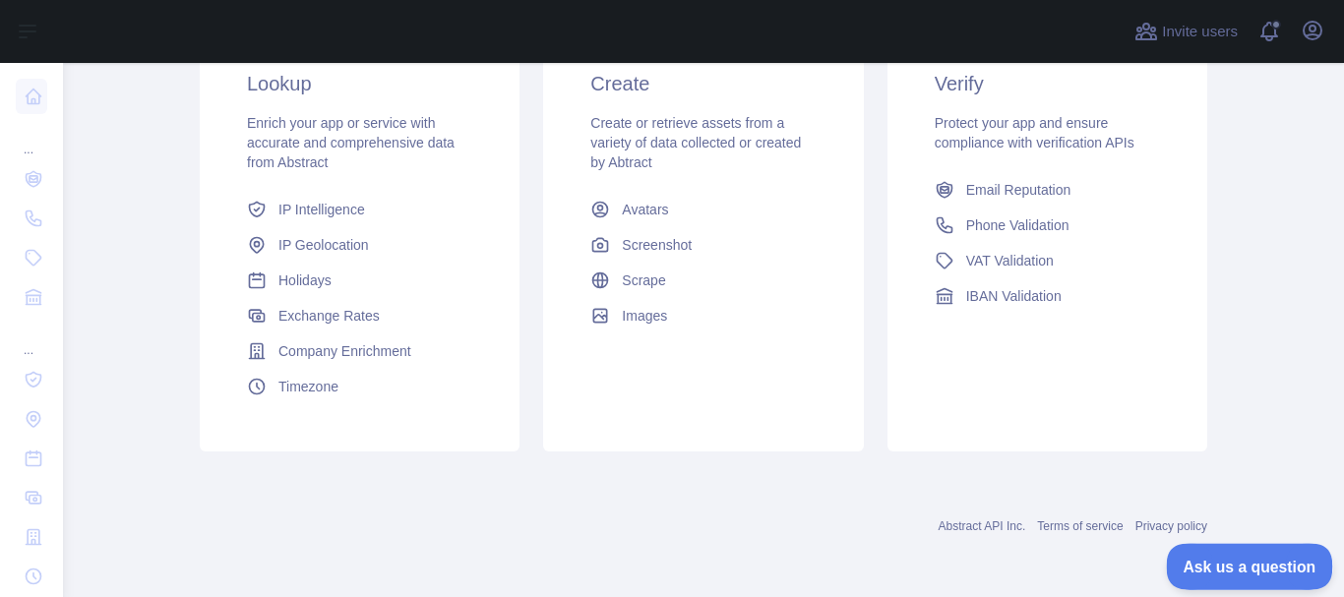
click at [1235, 560] on span "Ask us a question" at bounding box center [1240, 564] width 148 height 14
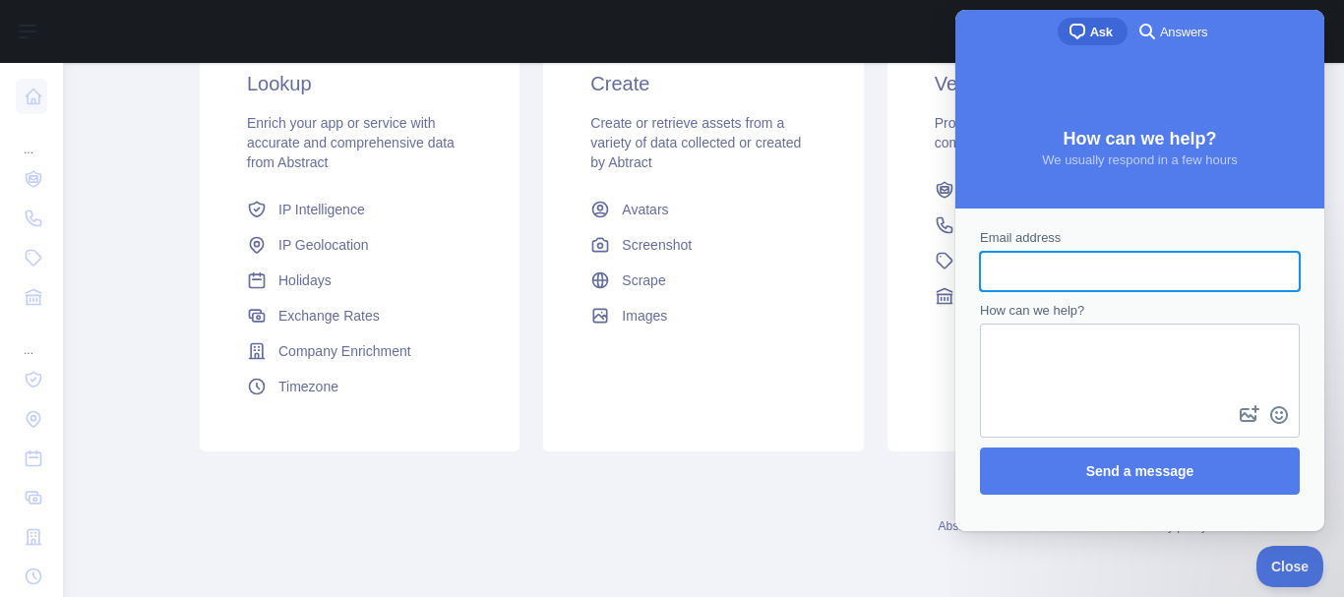
scroll to position [0, 0]
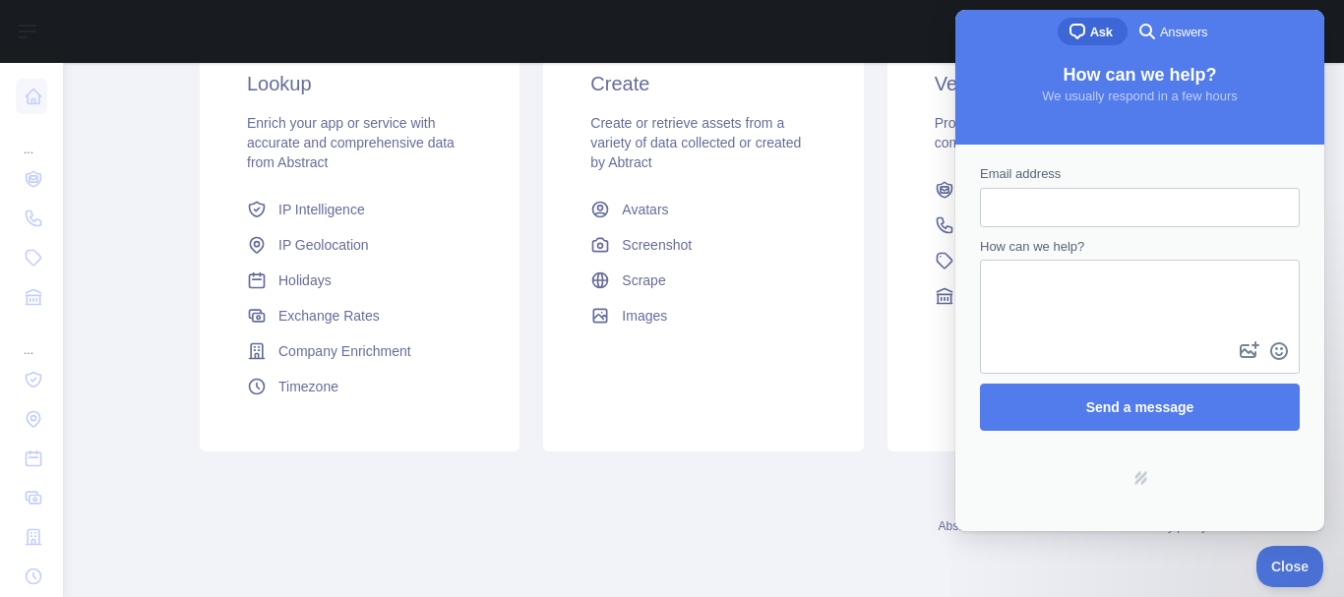
click at [922, 440] on div "Verify Protect your app and ensure compliance with verification APIs Email Repu…" at bounding box center [1047, 237] width 320 height 429
click at [1277, 555] on button "Close" at bounding box center [1285, 563] width 67 height 41
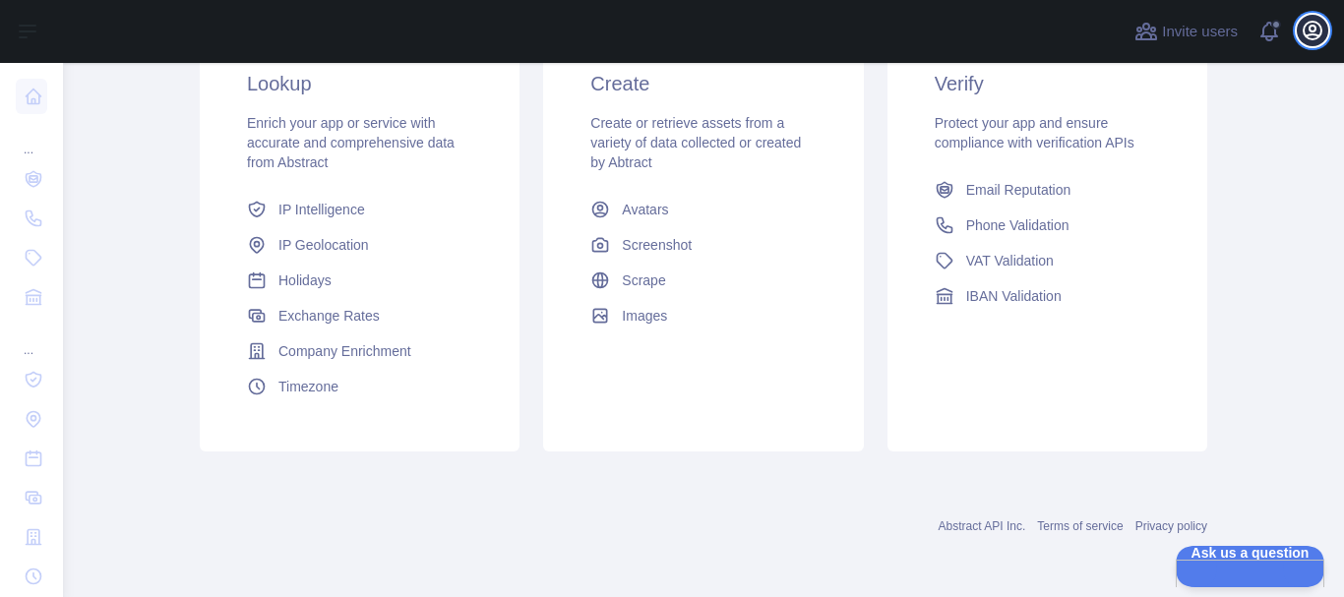
click at [1317, 18] on button "Open user menu" at bounding box center [1312, 30] width 31 height 31
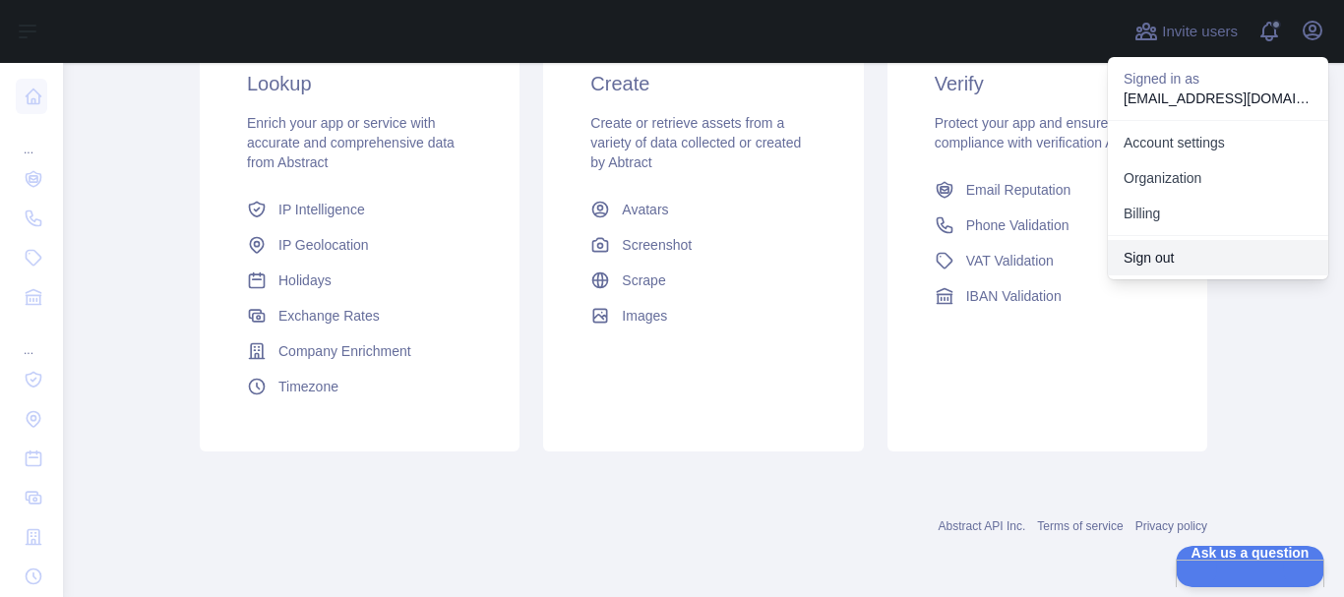
click at [1179, 256] on button "Sign out" at bounding box center [1218, 257] width 220 height 35
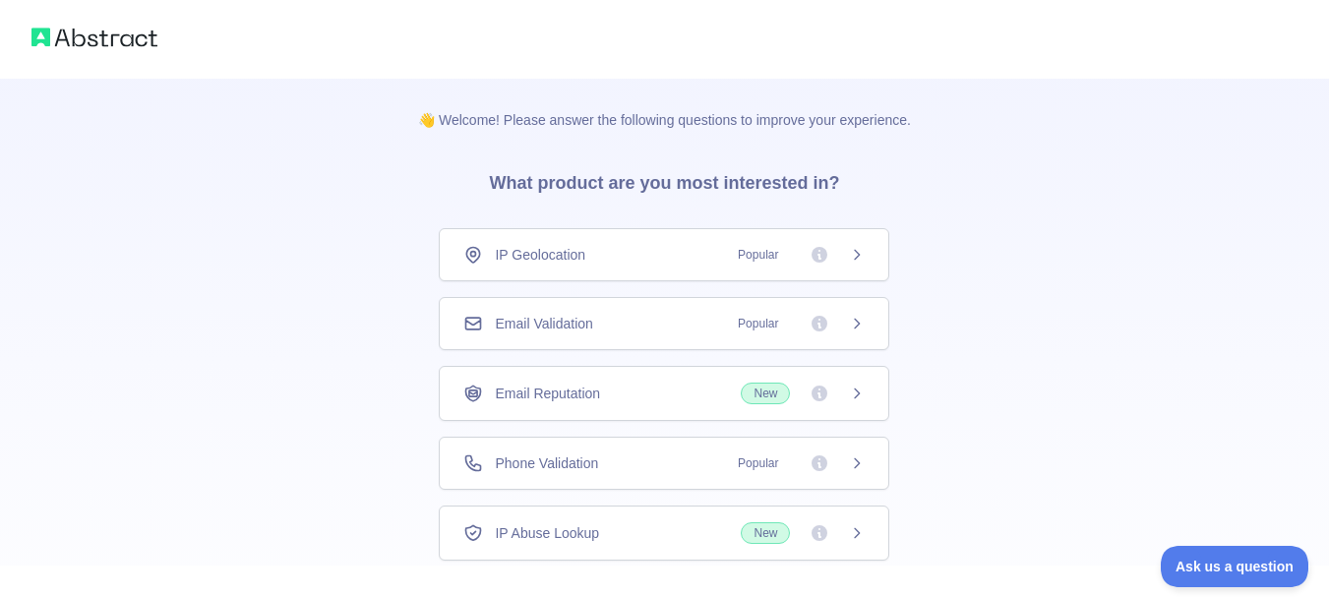
click at [824, 326] on icon at bounding box center [820, 324] width 16 height 16
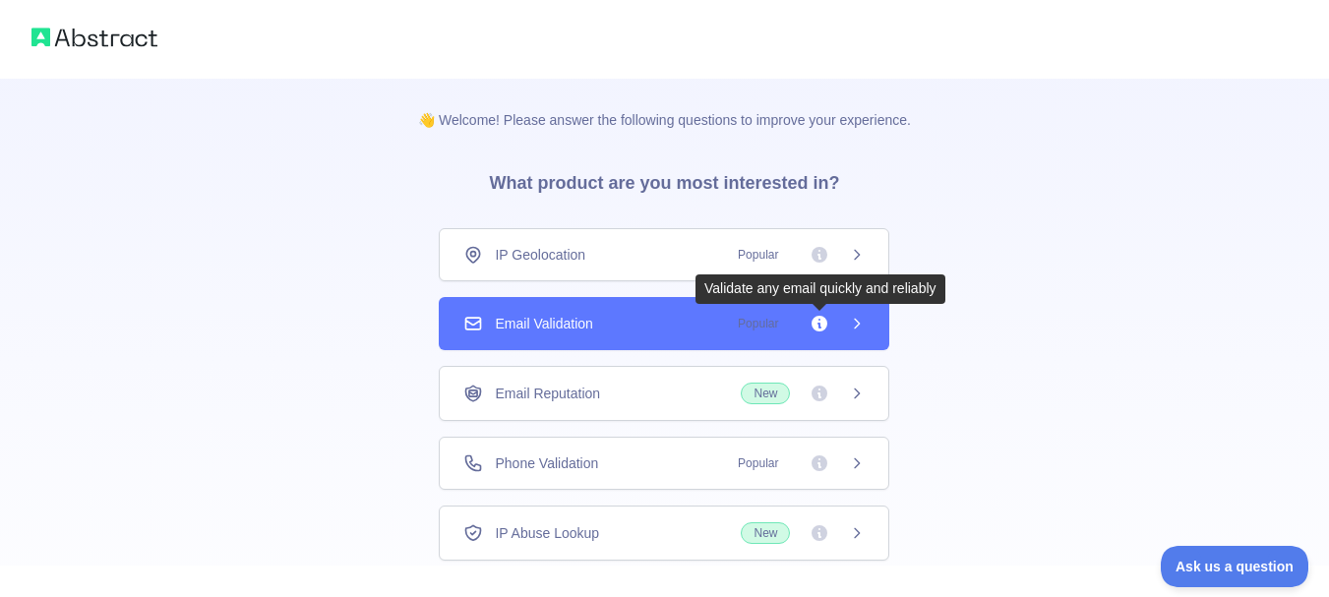
click at [824, 326] on icon at bounding box center [820, 324] width 16 height 16
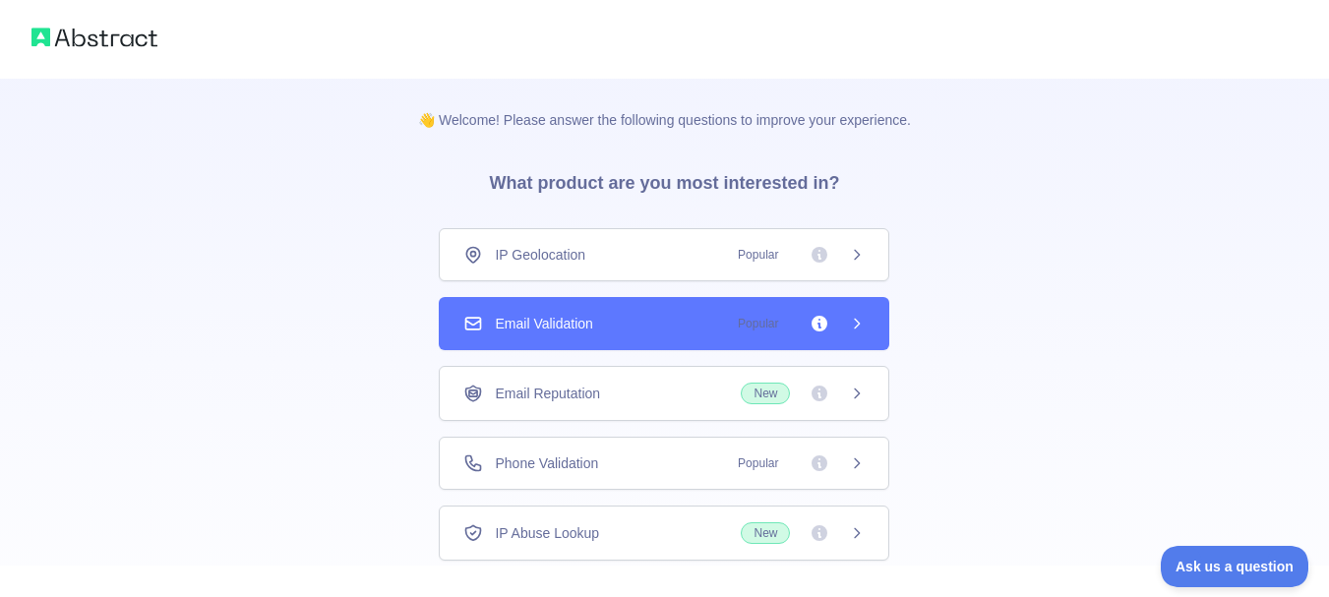
click at [824, 326] on icon at bounding box center [820, 324] width 16 height 16
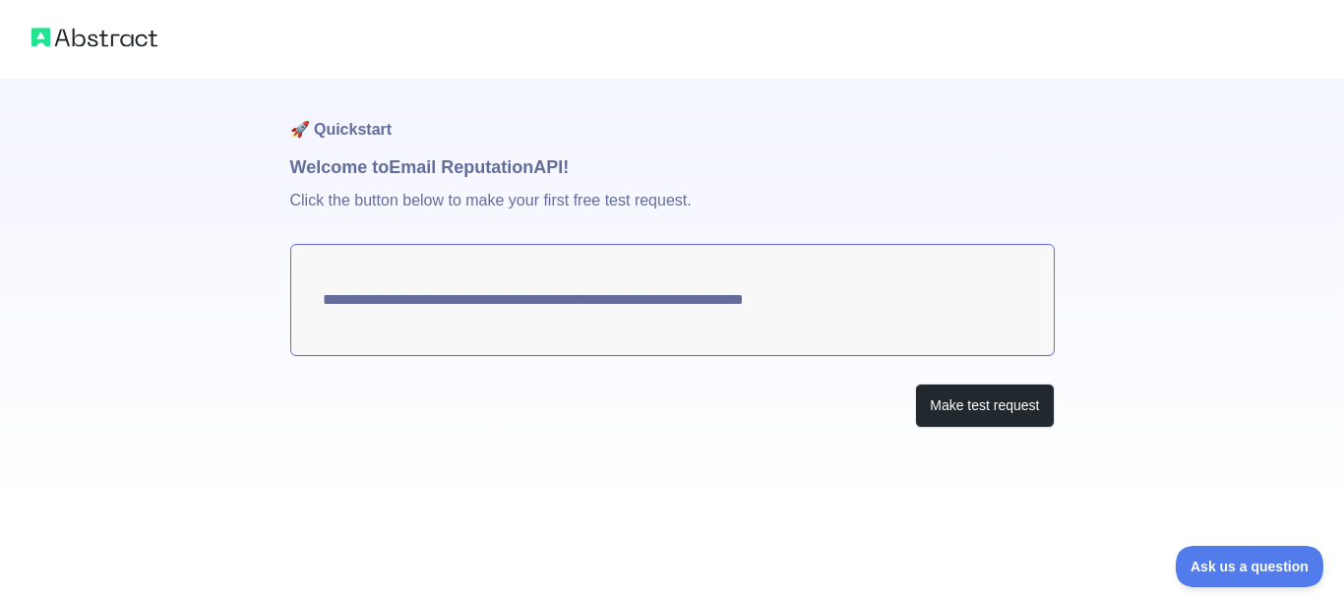
click at [1172, 246] on div "**********" at bounding box center [672, 253] width 1344 height 507
click at [1009, 383] on div "**********" at bounding box center [672, 293] width 764 height 428
click at [1003, 395] on button "Make test request" at bounding box center [984, 406] width 139 height 44
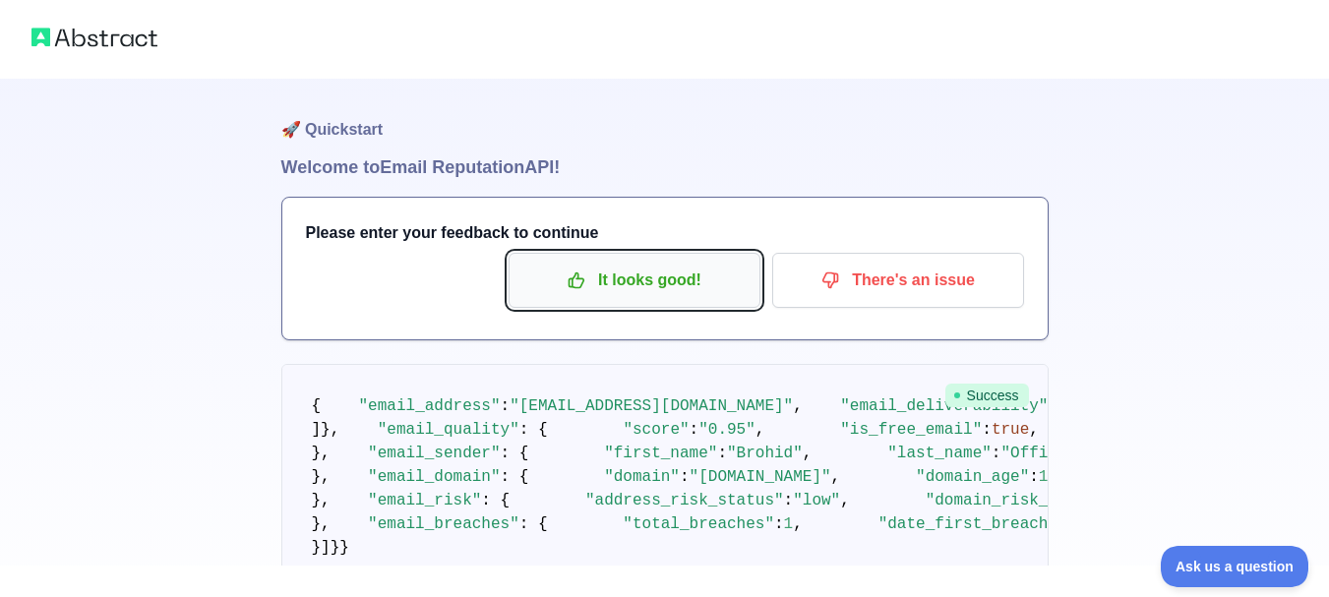
click at [628, 277] on p "It looks good!" at bounding box center [634, 280] width 222 height 33
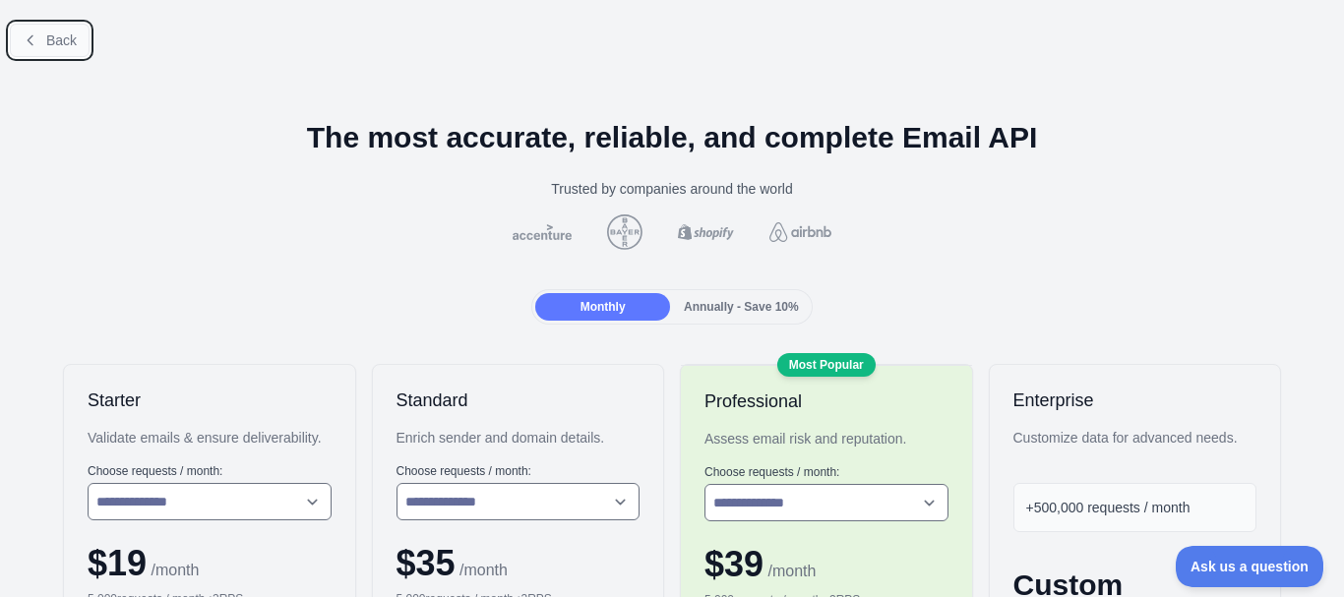
click at [82, 45] on button "Back" at bounding box center [50, 40] width 80 height 33
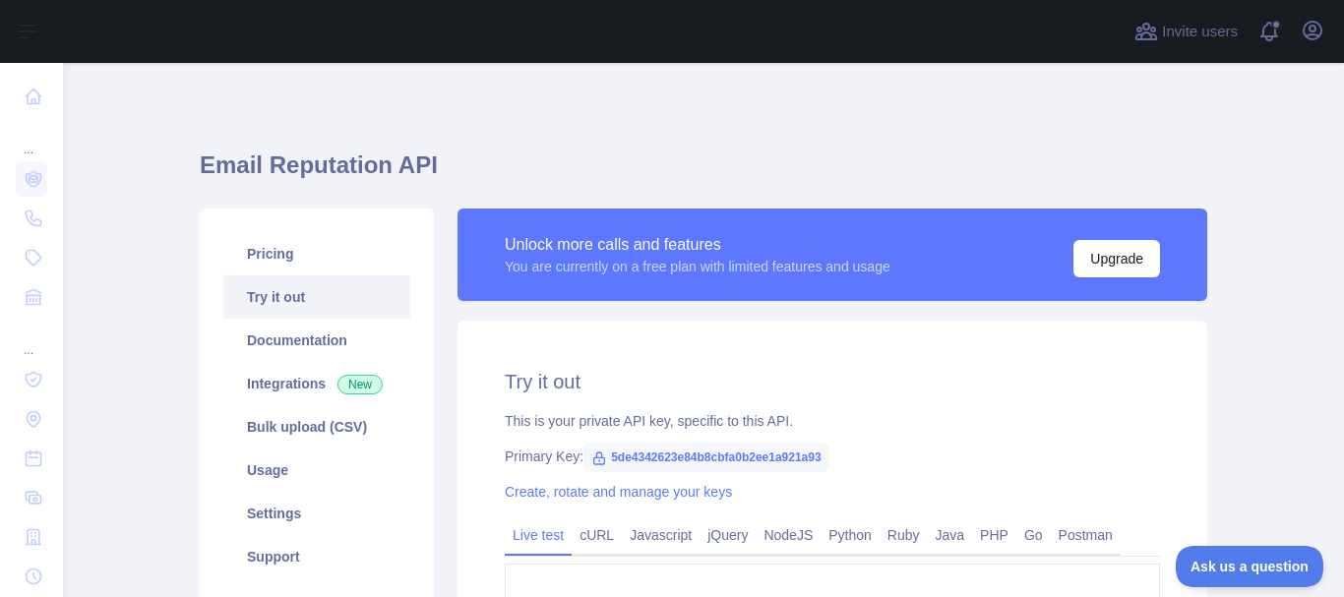
click at [859, 141] on div "**********" at bounding box center [704, 463] width 1008 height 706
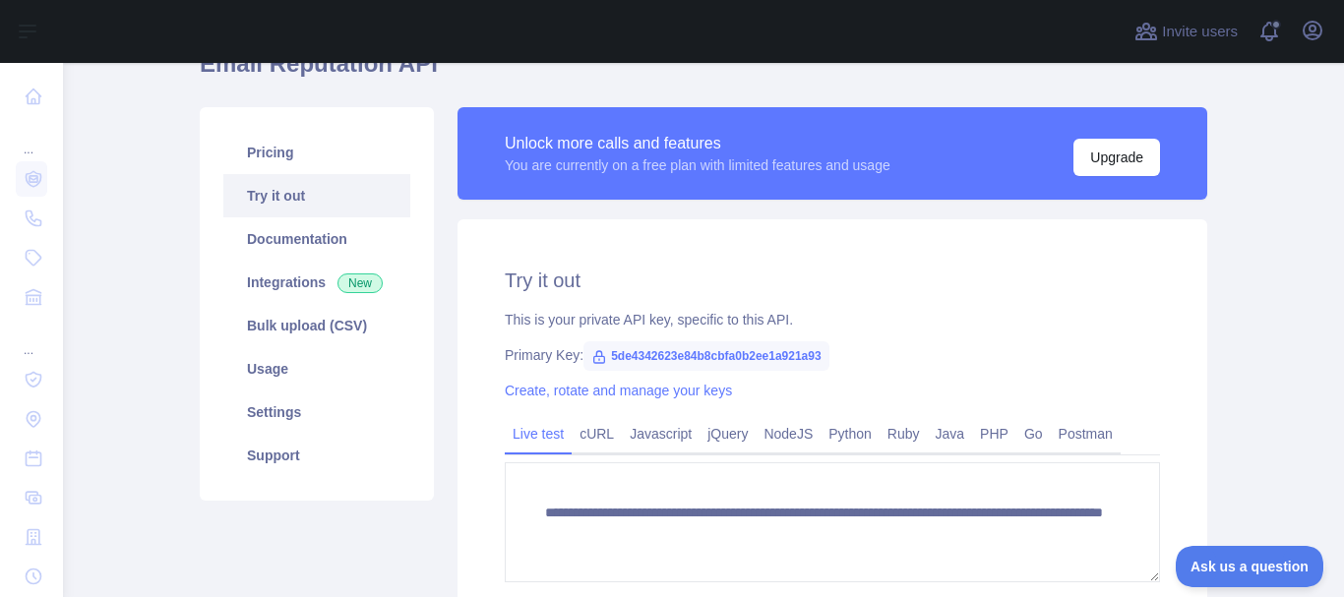
scroll to position [62, 0]
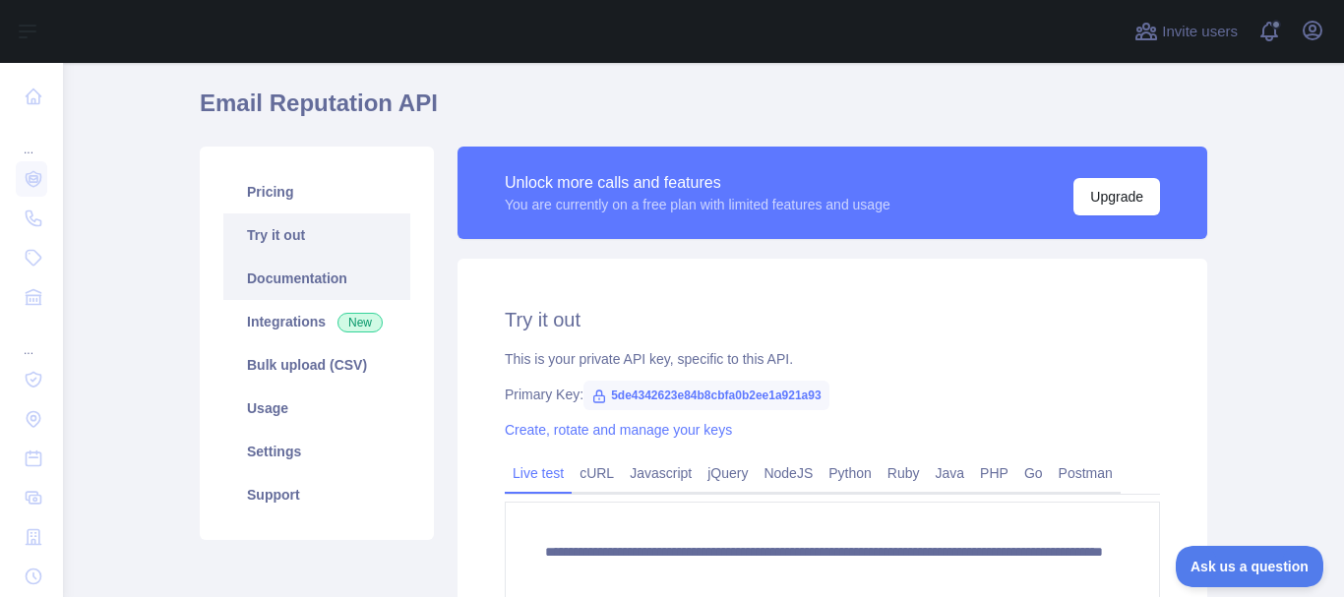
click at [283, 278] on link "Documentation" at bounding box center [316, 278] width 187 height 43
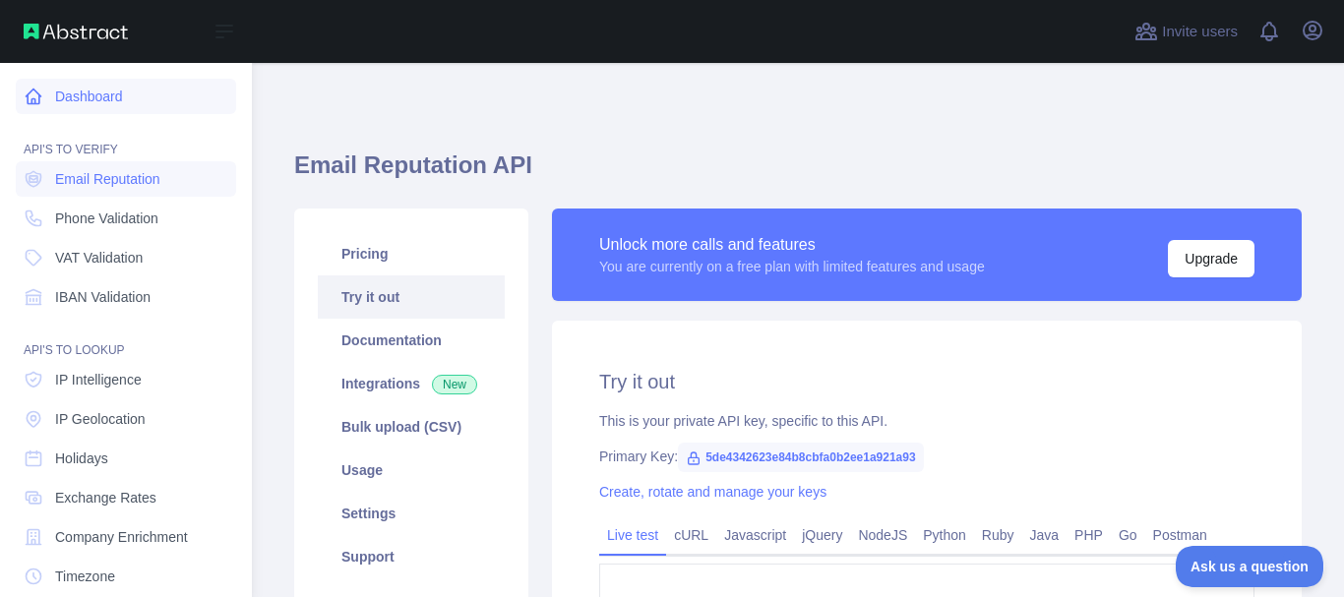
click at [37, 95] on icon at bounding box center [34, 97] width 20 height 20
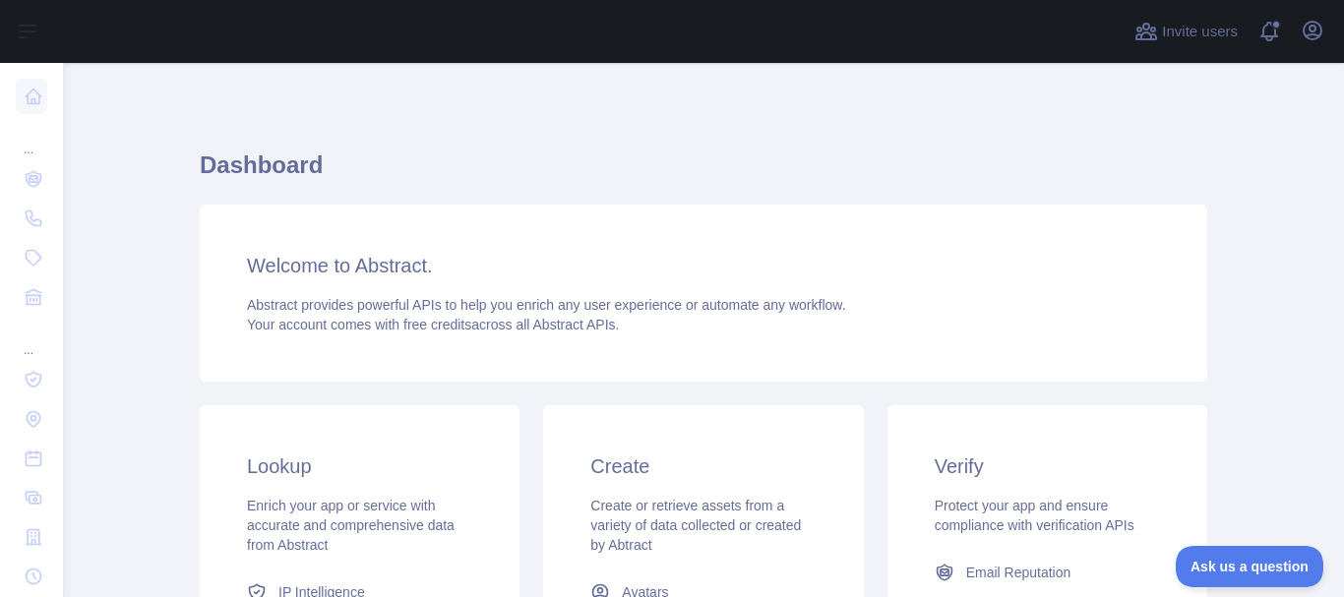
click at [914, 287] on div "Welcome to Abstract. Abstract provides powerful APIs to help you enrich any use…" at bounding box center [704, 293] width 1008 height 177
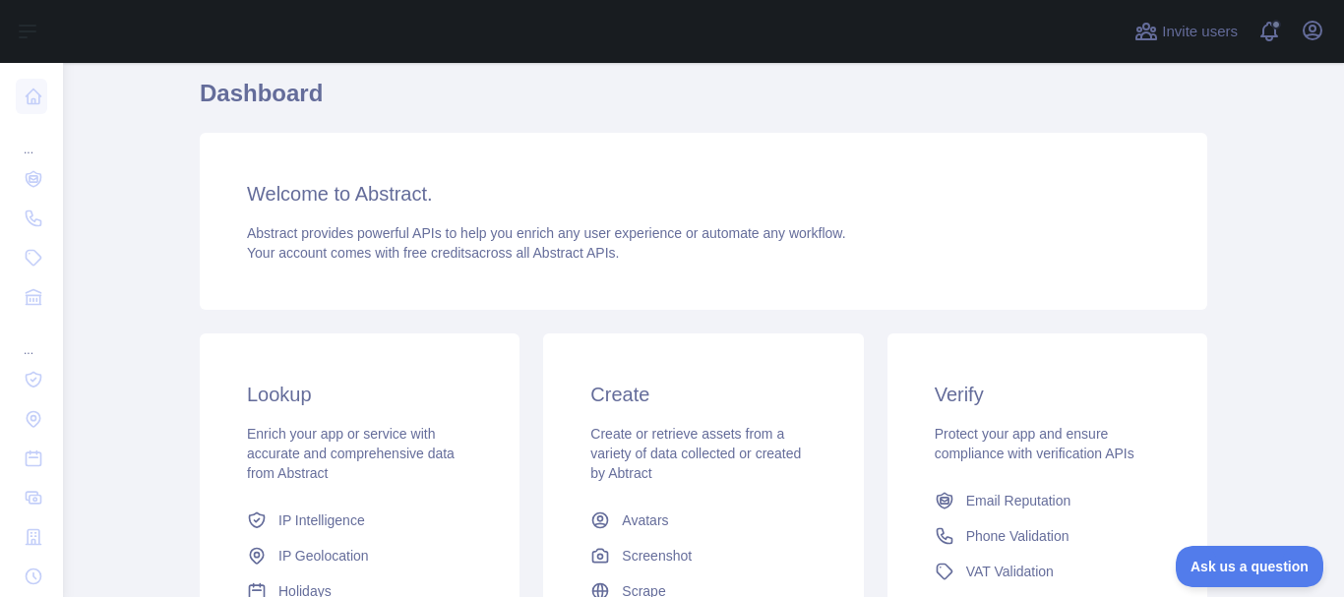
scroll to position [29, 0]
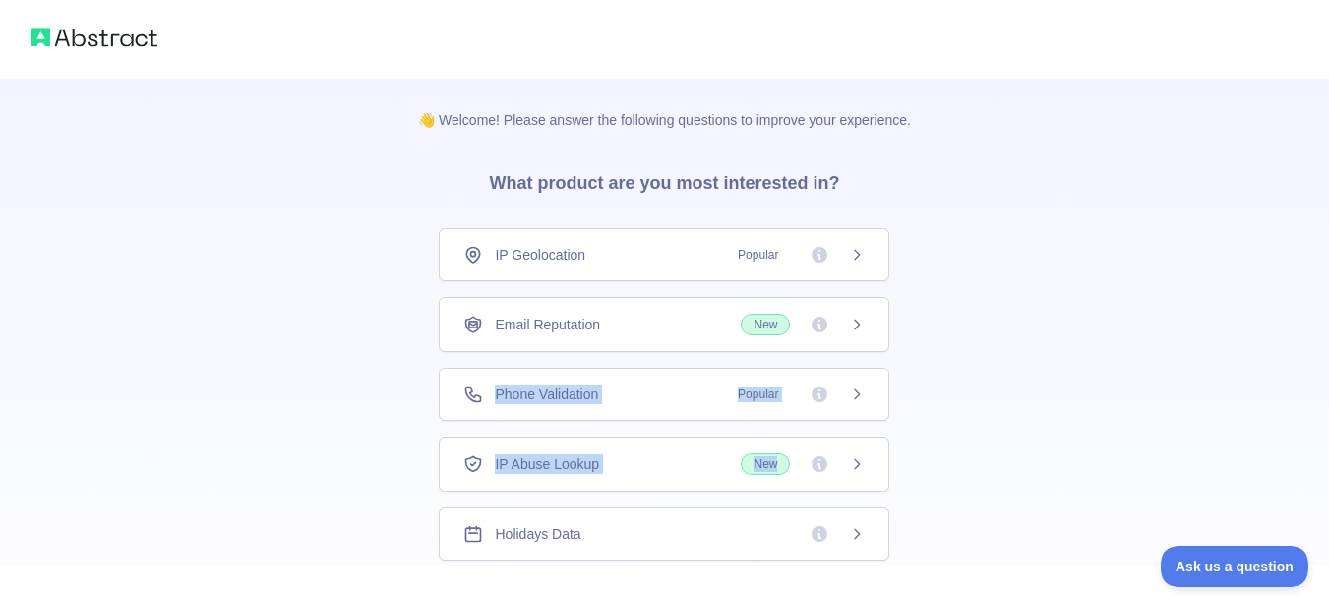
drag, startPoint x: 1100, startPoint y: 298, endPoint x: 1343, endPoint y: 460, distance: 292.3
click at [1329, 460] on html "👋 Welcome! Please answer the following questions to improve your experience. Wh…" at bounding box center [664, 298] width 1329 height 597
click at [1155, 406] on div "👋 Welcome! Please answer the following questions to improve your experience. Wh…" at bounding box center [664, 361] width 1329 height 723
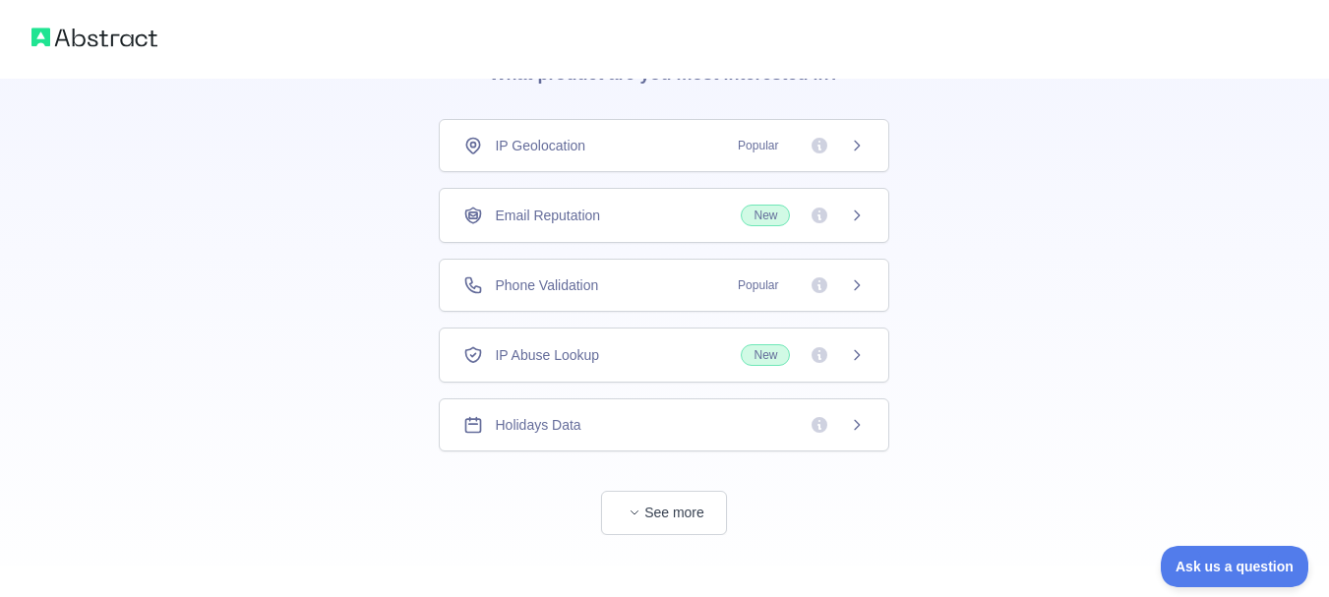
scroll to position [110, 0]
click at [678, 492] on button "See more" at bounding box center [664, 512] width 126 height 44
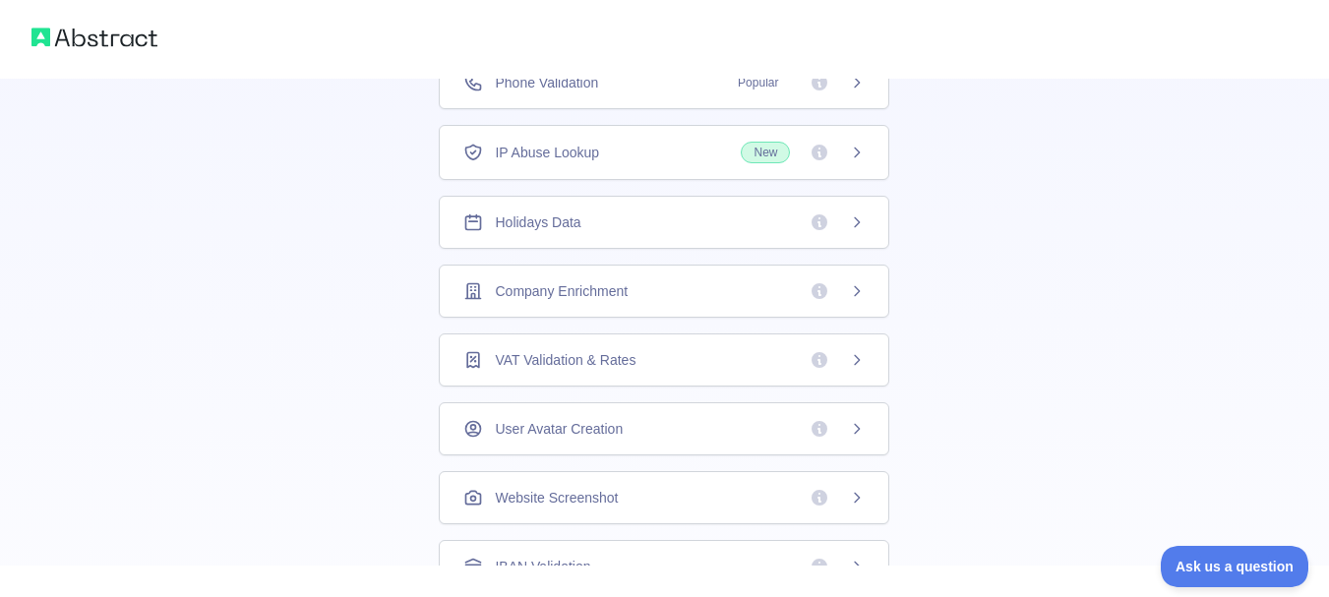
scroll to position [0, 0]
